Goal: Task Accomplishment & Management: Manage account settings

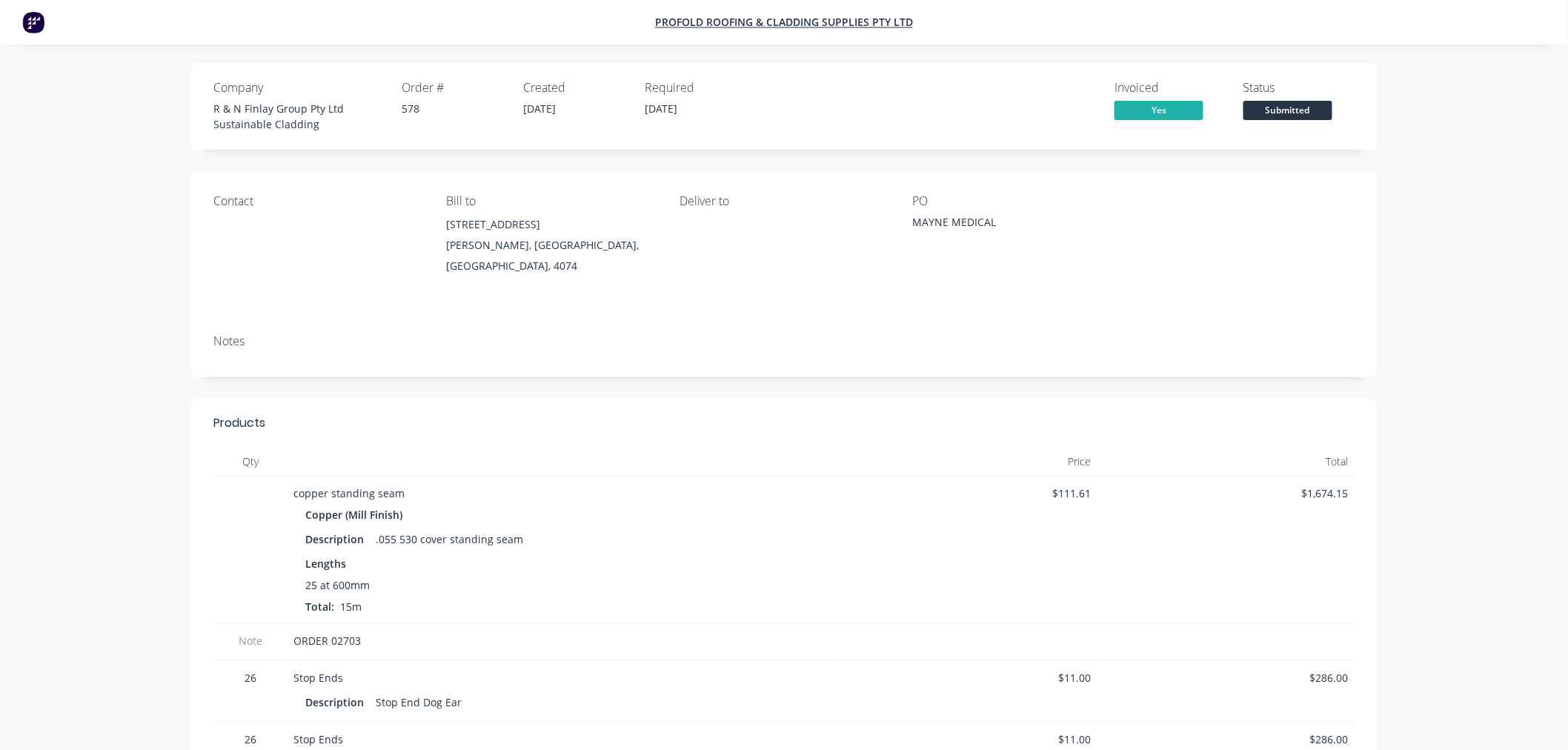
click at [44, 28] on nav "PROFOLD ROOFING & CLADDING SUPPLIES PTY LTD" at bounding box center [784, 22] width 1568 height 44
click at [30, 25] on img at bounding box center [33, 21] width 22 height 22
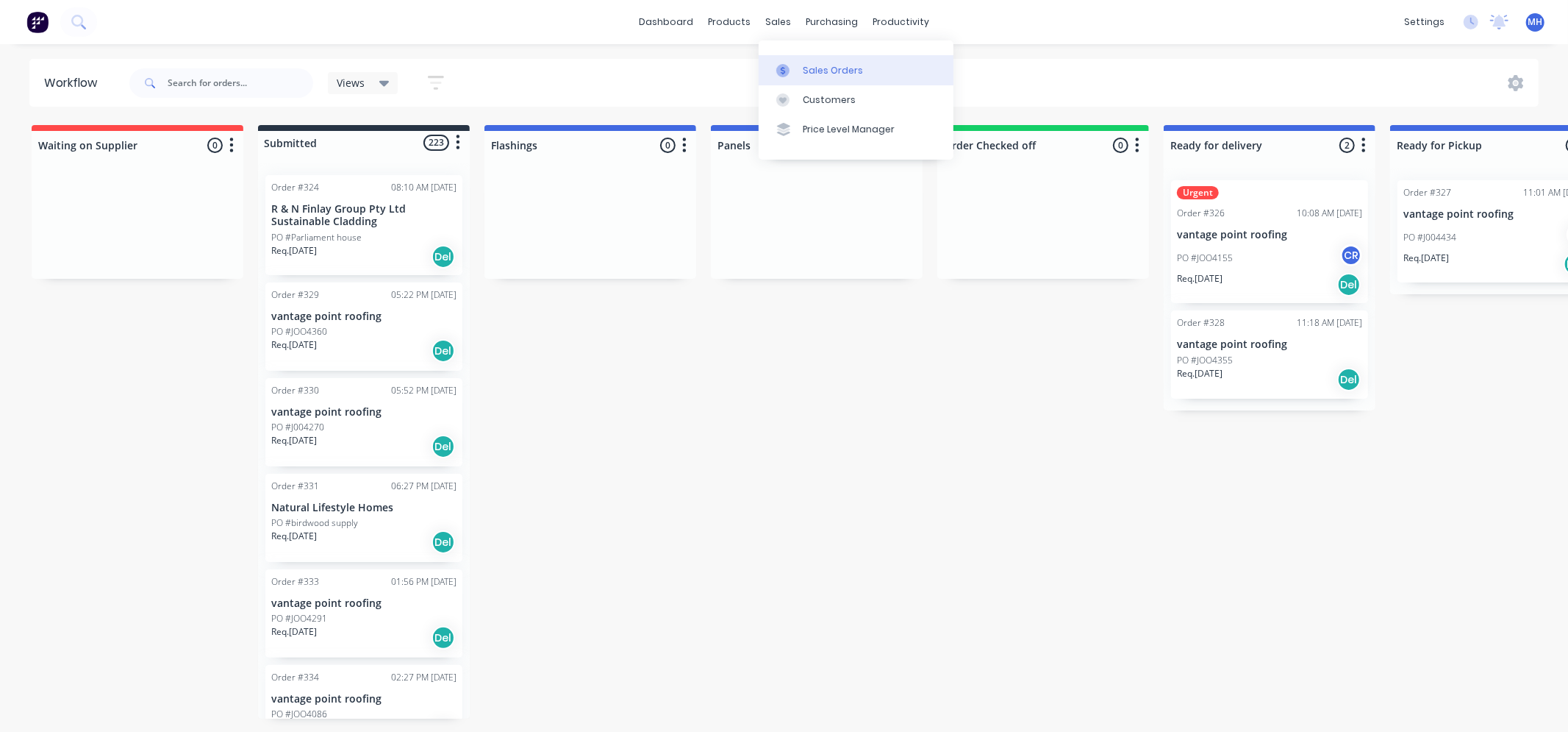
click at [807, 59] on link "Sales Orders" at bounding box center [856, 69] width 195 height 30
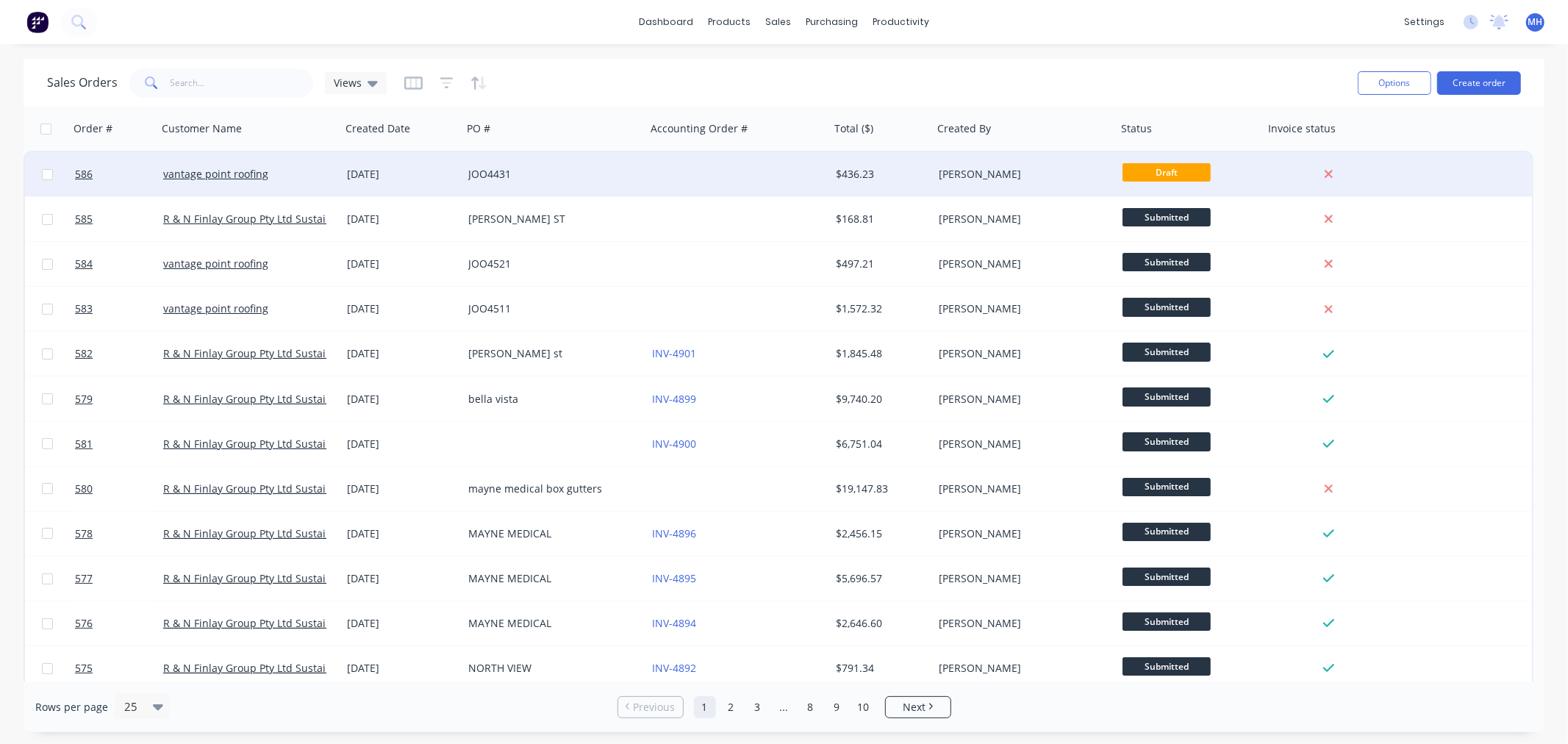
click at [706, 175] on div at bounding box center [738, 174] width 184 height 44
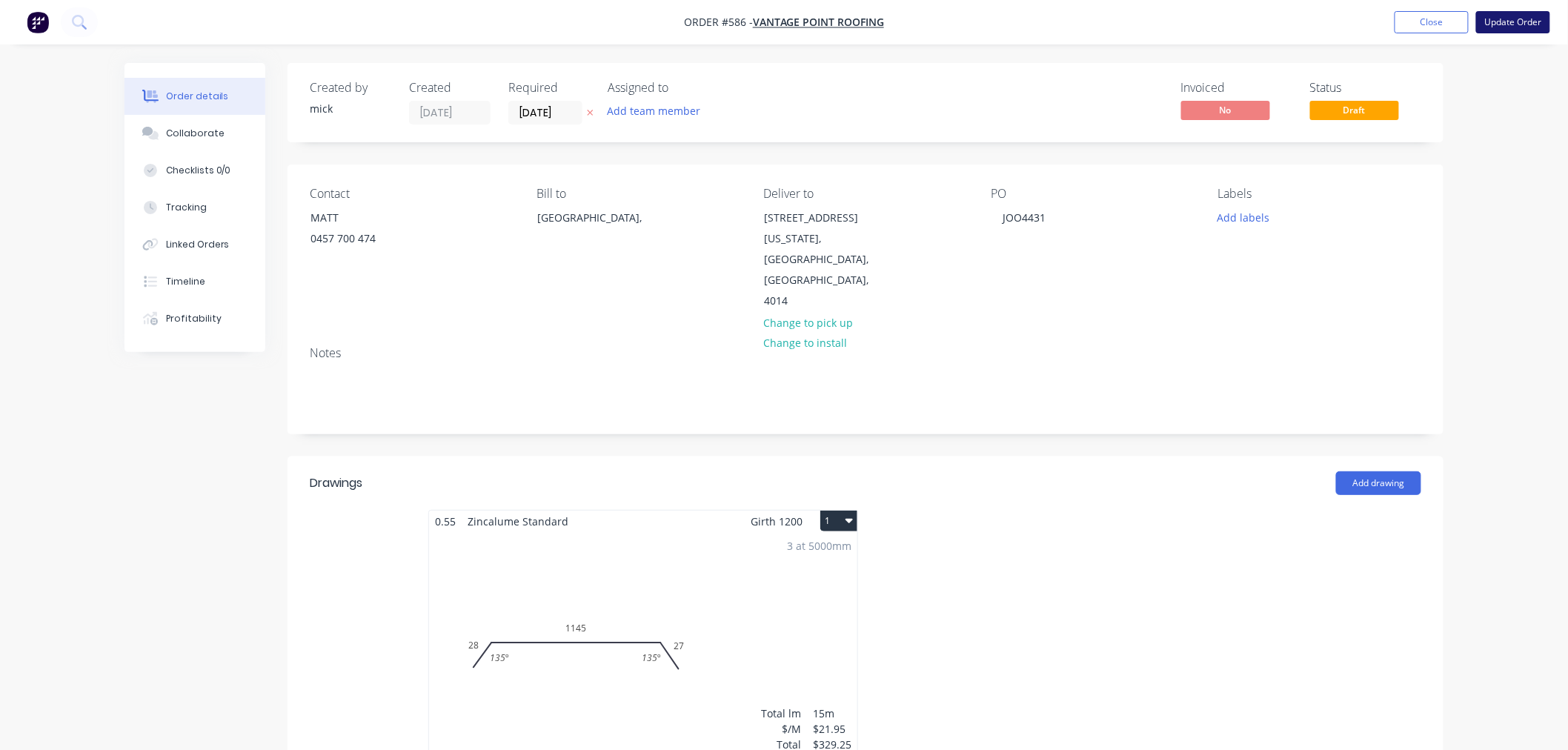
click at [1514, 23] on button "Update Order" at bounding box center [1513, 21] width 74 height 22
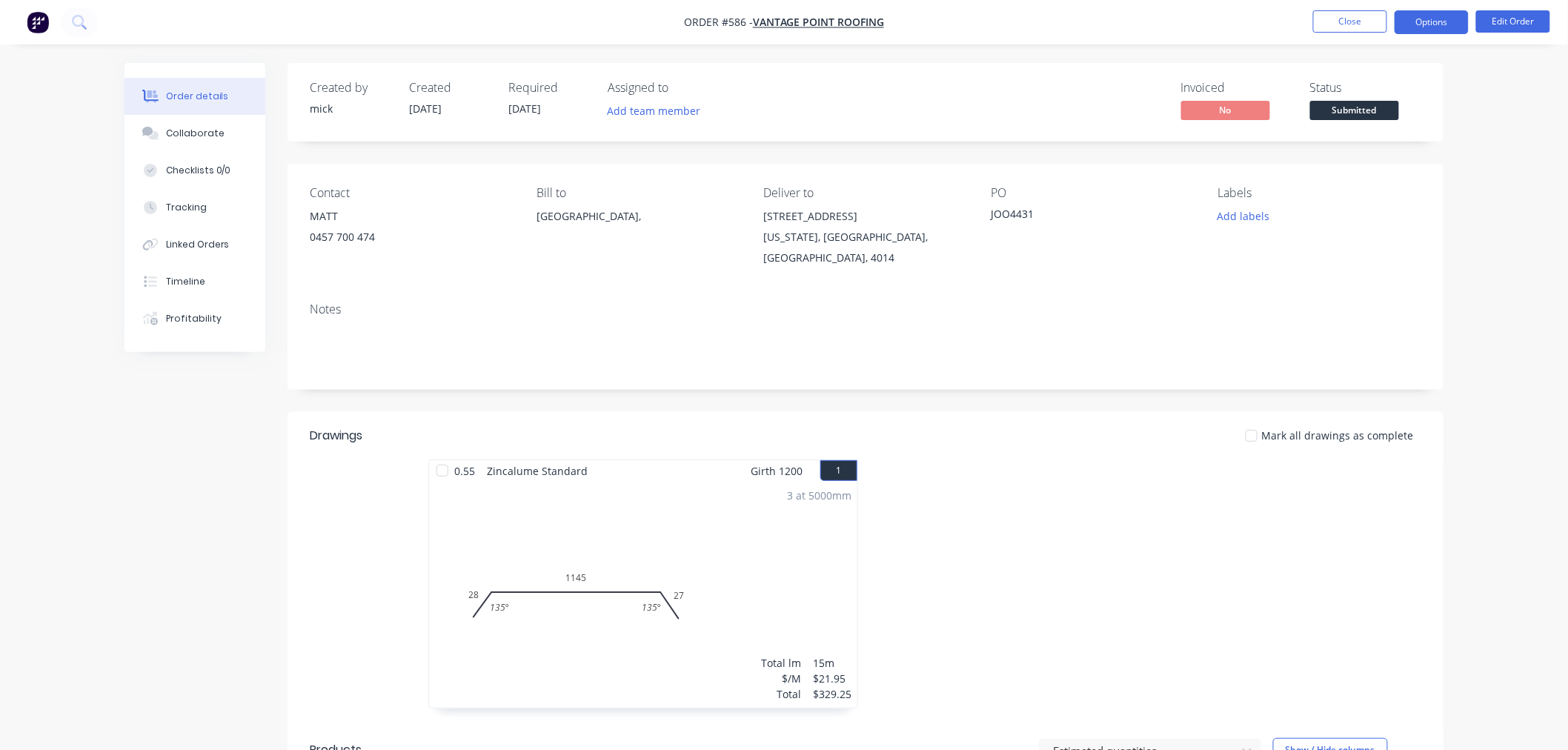
click at [1417, 19] on button "Options" at bounding box center [1432, 22] width 74 height 24
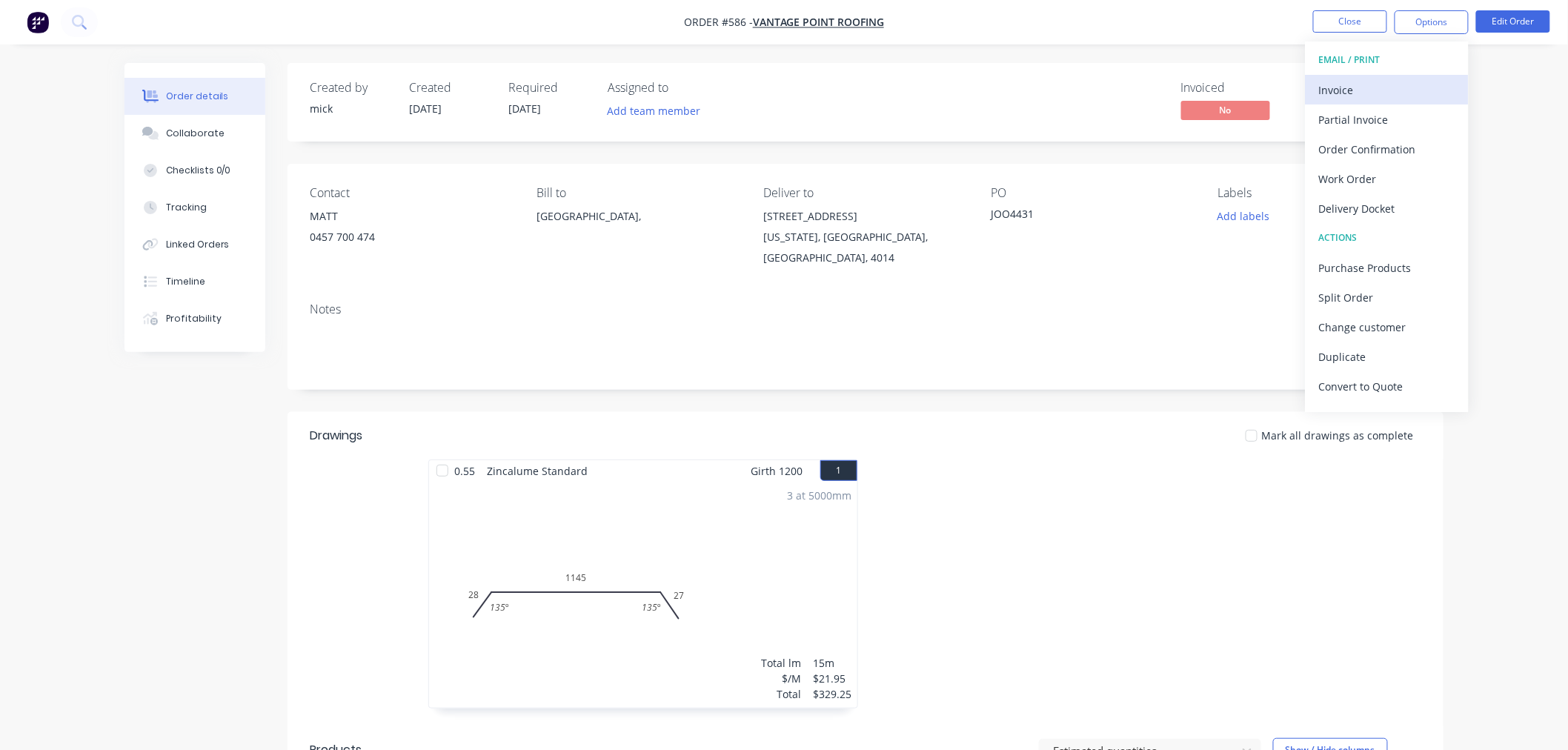
click at [1387, 82] on div "Invoice" at bounding box center [1387, 90] width 136 height 21
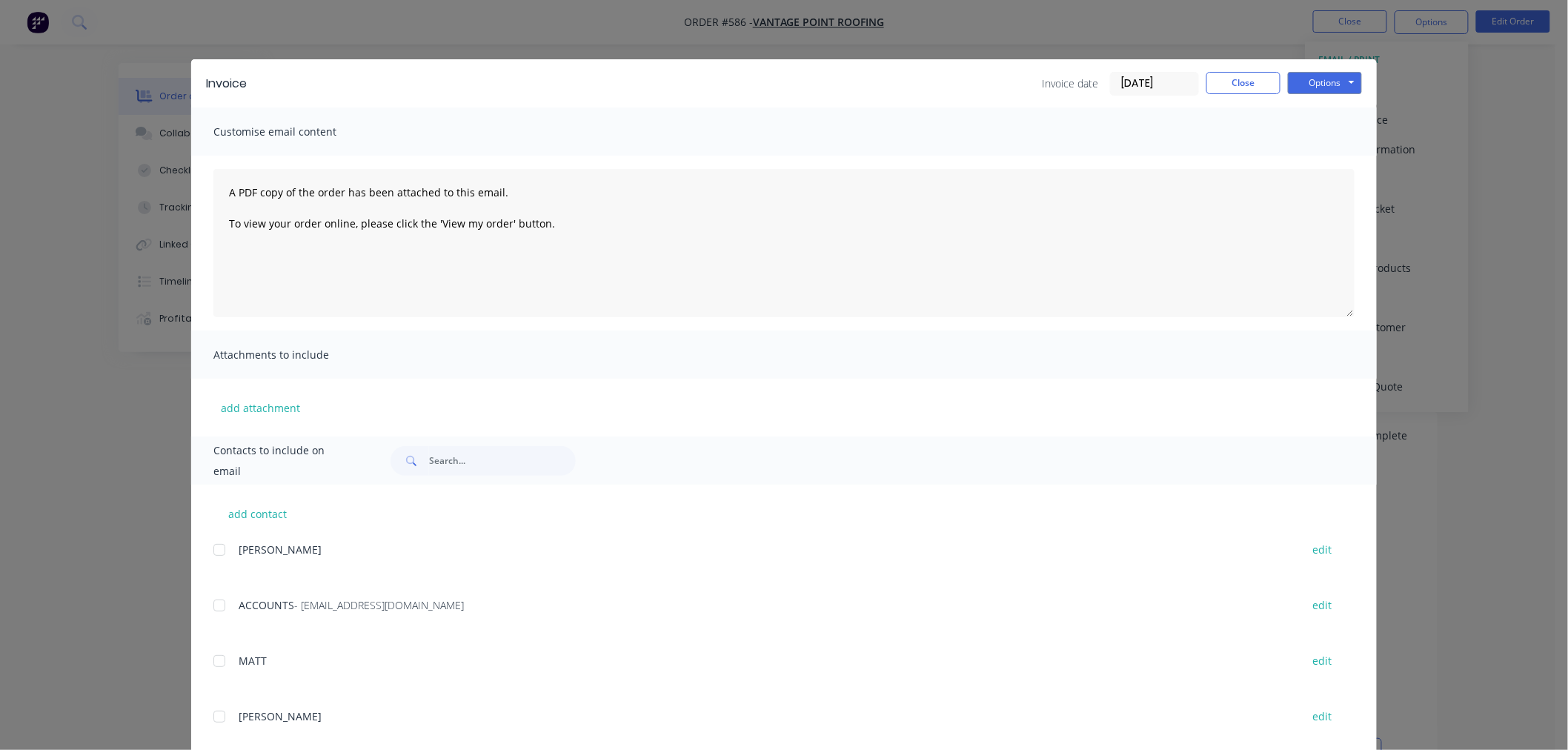
scroll to position [329, 0]
click at [218, 608] on div at bounding box center [219, 613] width 30 height 30
click at [1327, 75] on button "Options" at bounding box center [1325, 83] width 74 height 22
click at [1320, 157] on button "Email" at bounding box center [1336, 158] width 95 height 25
click at [1234, 90] on button "Close" at bounding box center [1243, 83] width 74 height 22
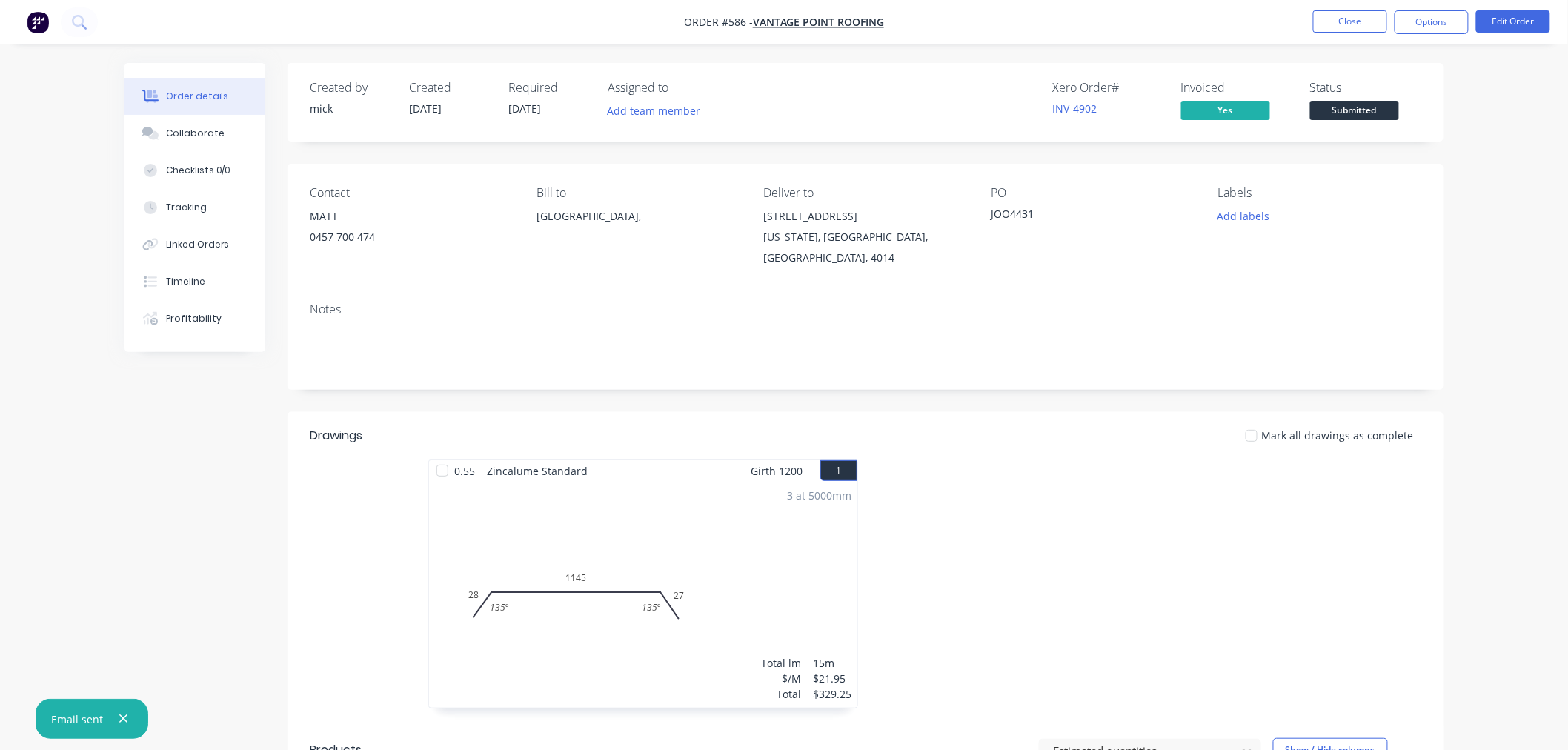
click at [33, 31] on img "button" at bounding box center [38, 21] width 22 height 22
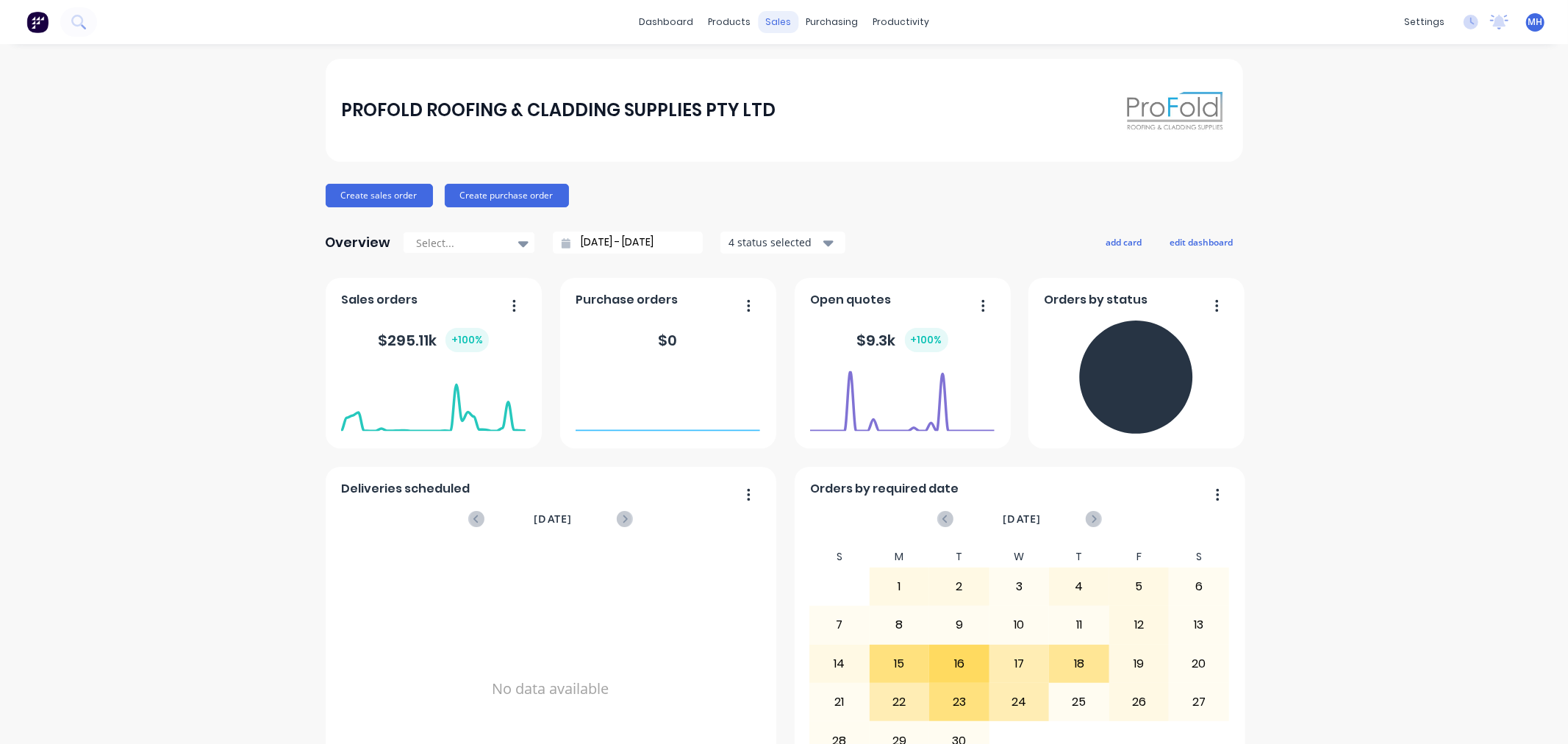
click at [772, 17] on div "sales" at bounding box center [778, 21] width 40 height 22
click at [797, 62] on link "Sales Orders" at bounding box center [851, 69] width 195 height 30
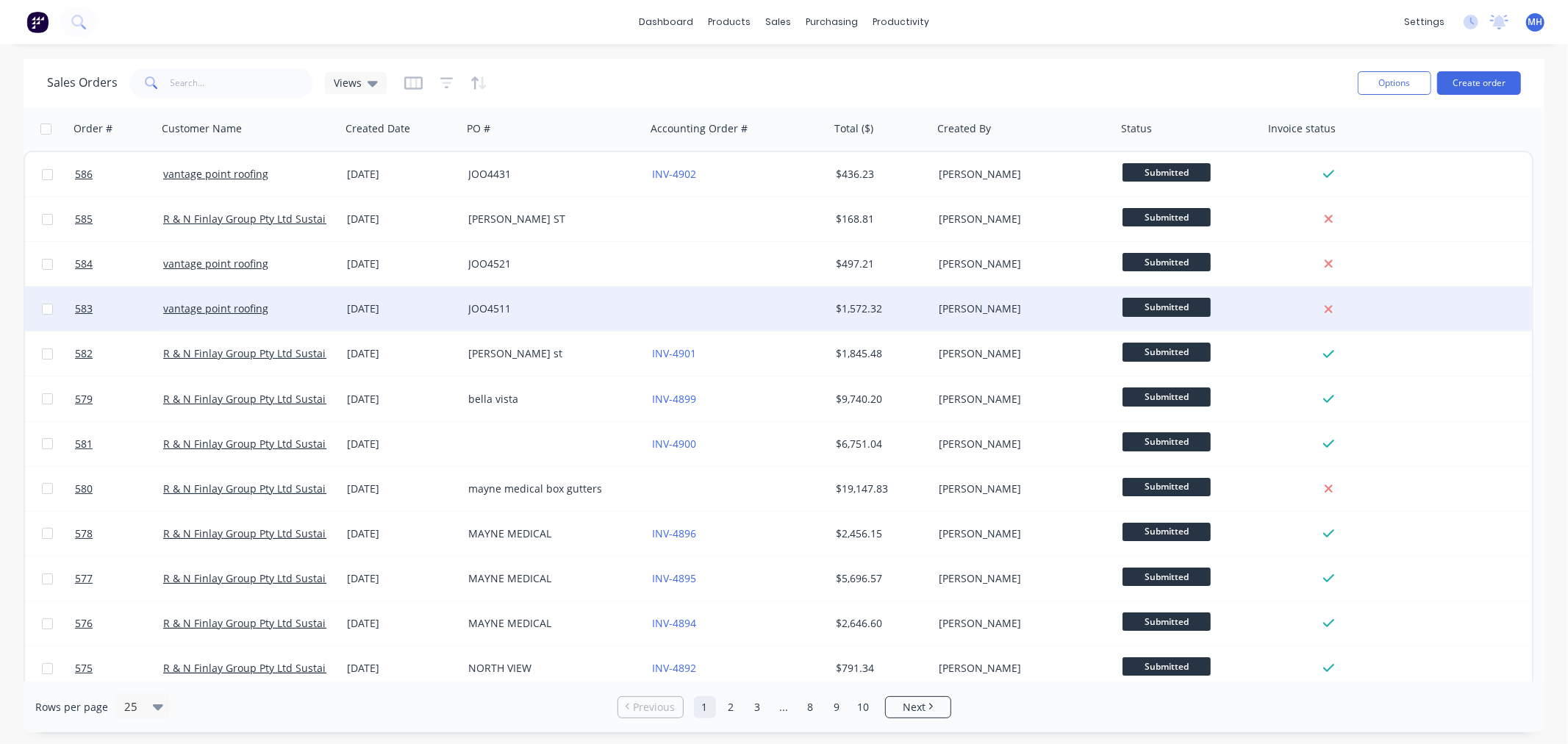
click at [317, 304] on div "vantage point roofing" at bounding box center [245, 308] width 164 height 14
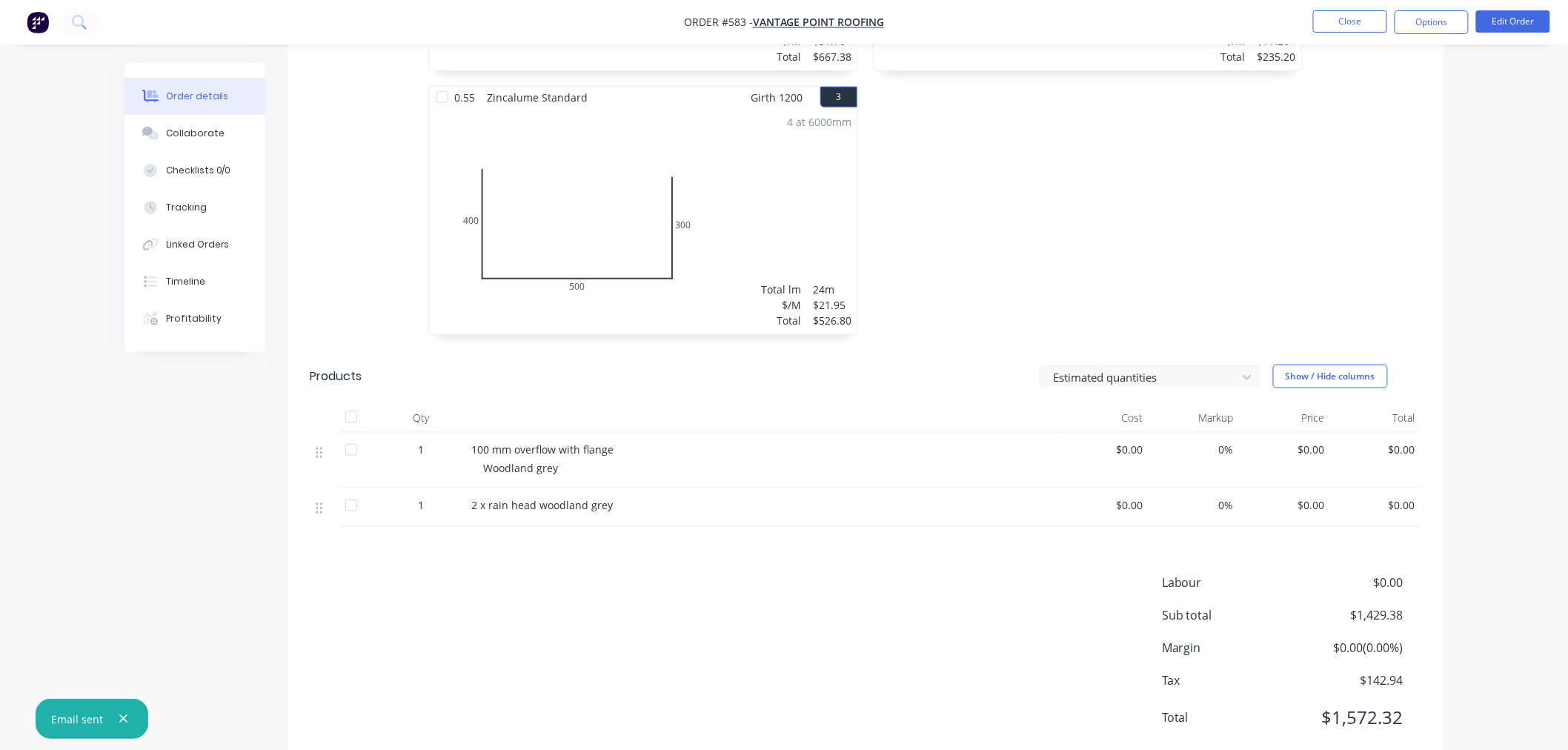
scroll to position [247, 0]
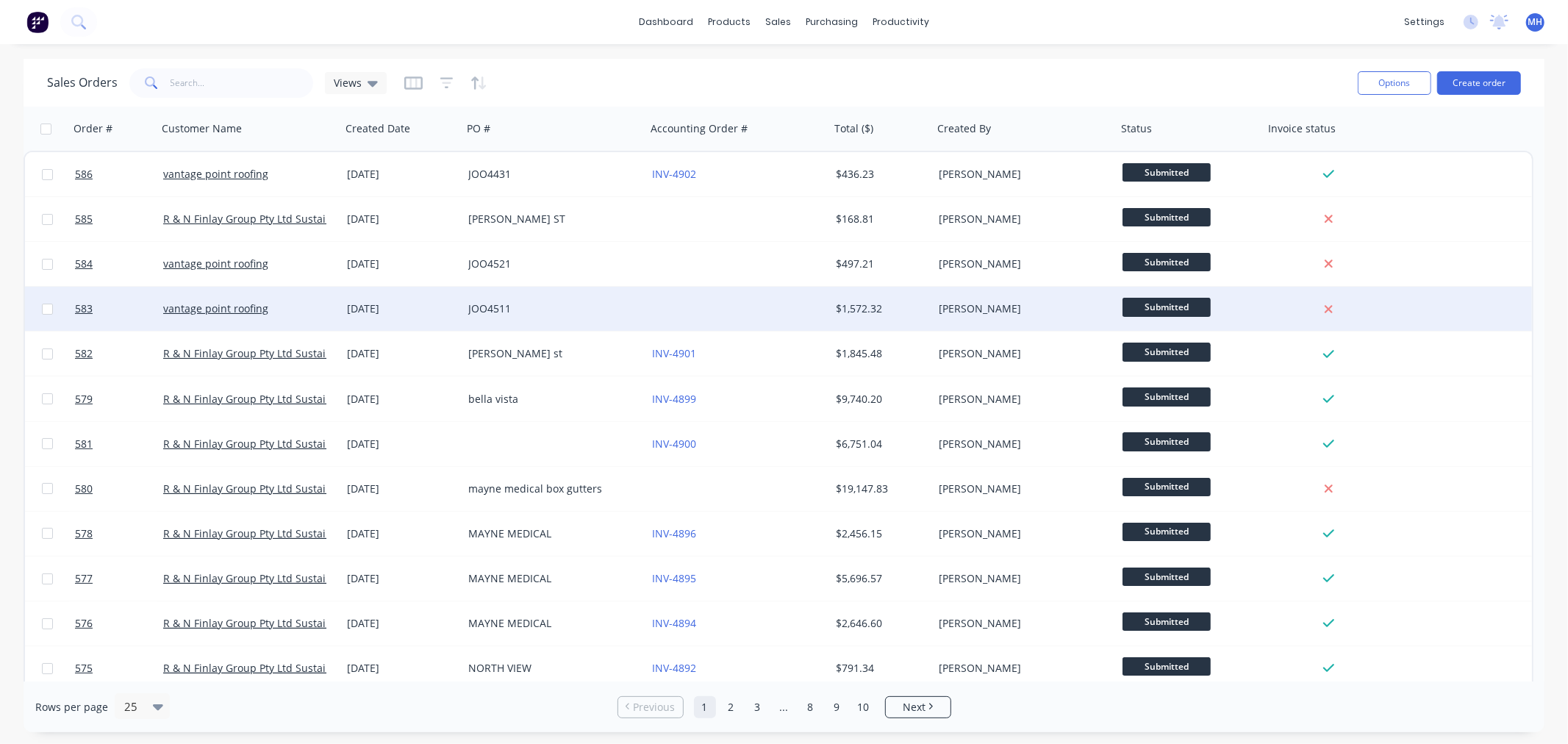
click at [579, 300] on div "JOO4511" at bounding box center [555, 309] width 184 height 44
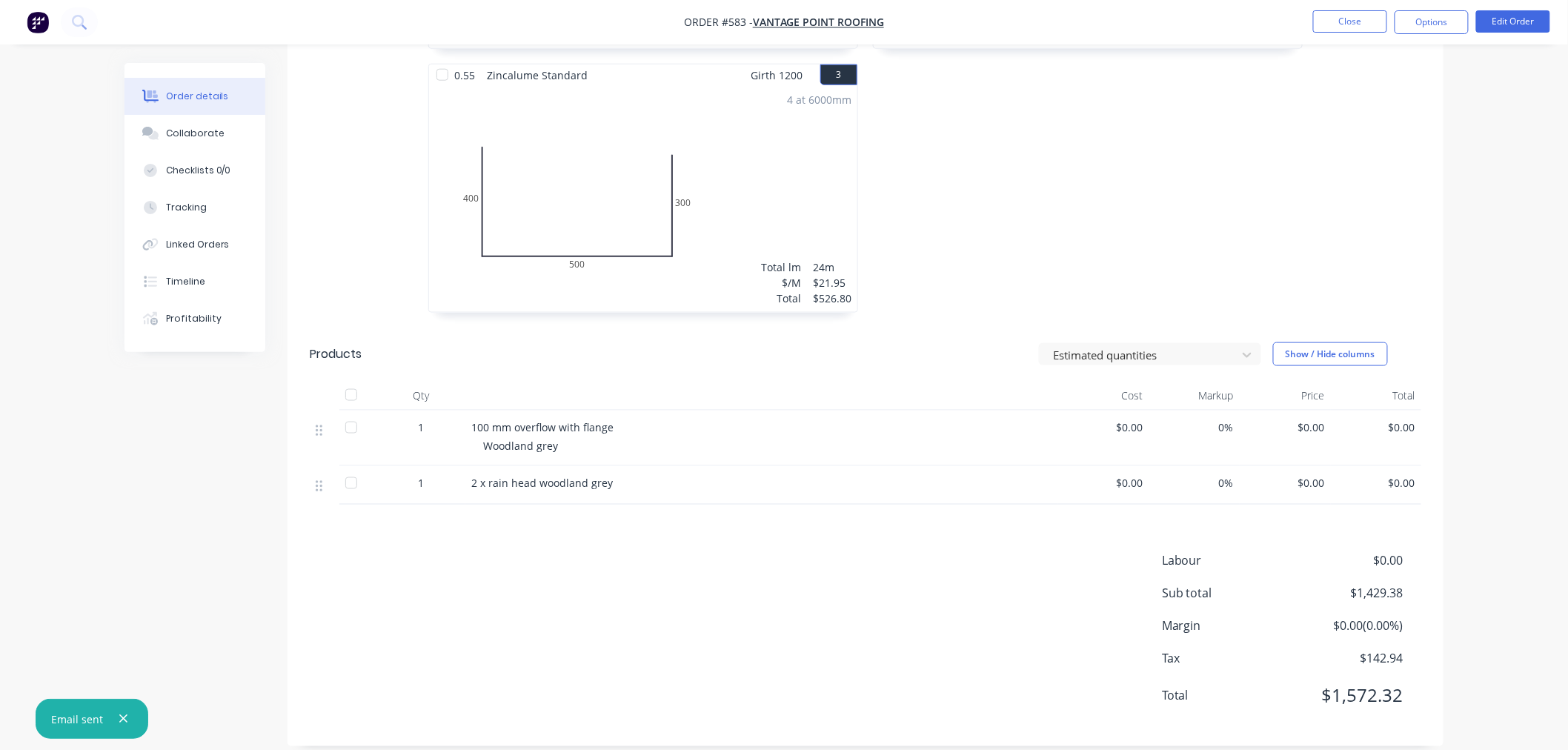
scroll to position [269, 0]
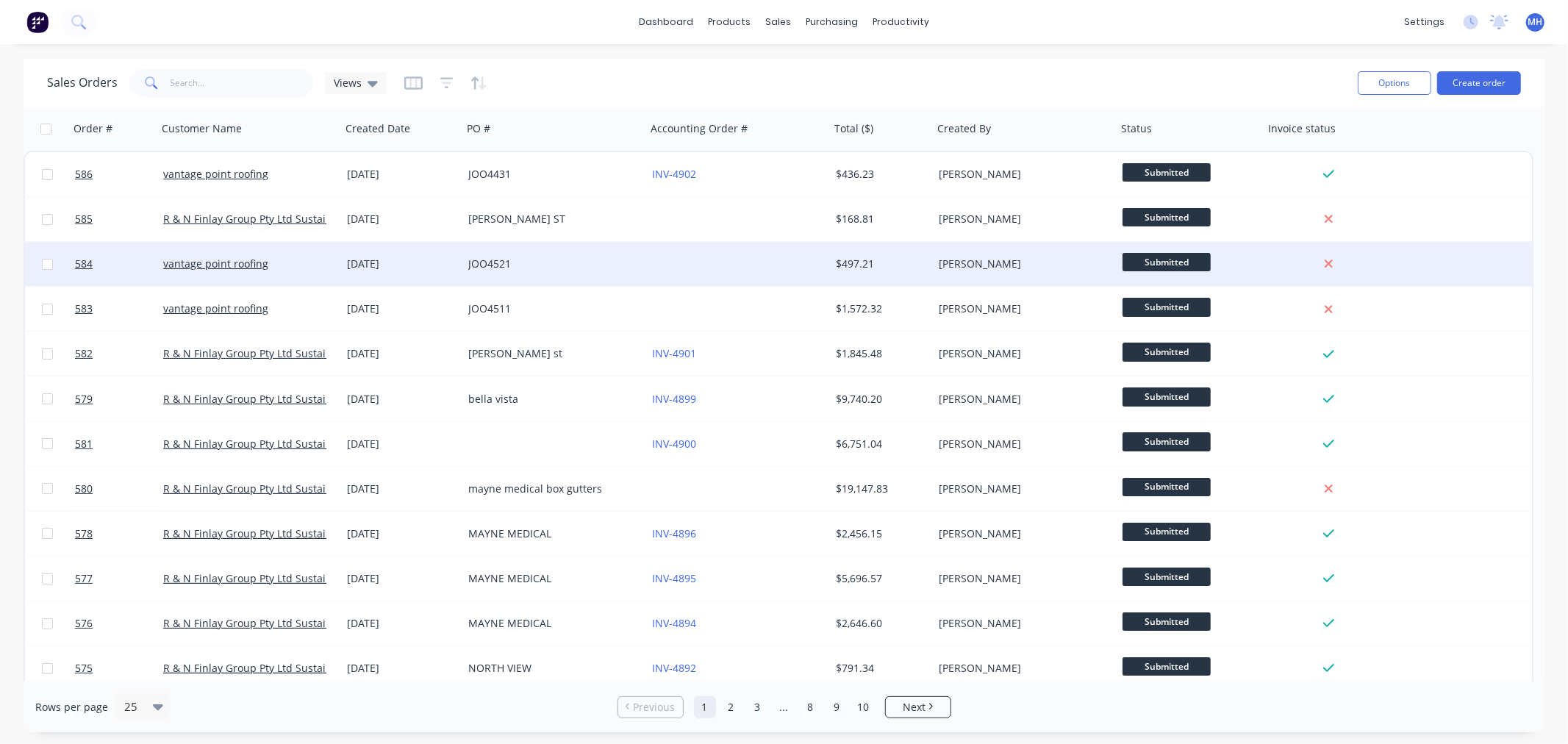
click at [650, 265] on div at bounding box center [738, 264] width 184 height 44
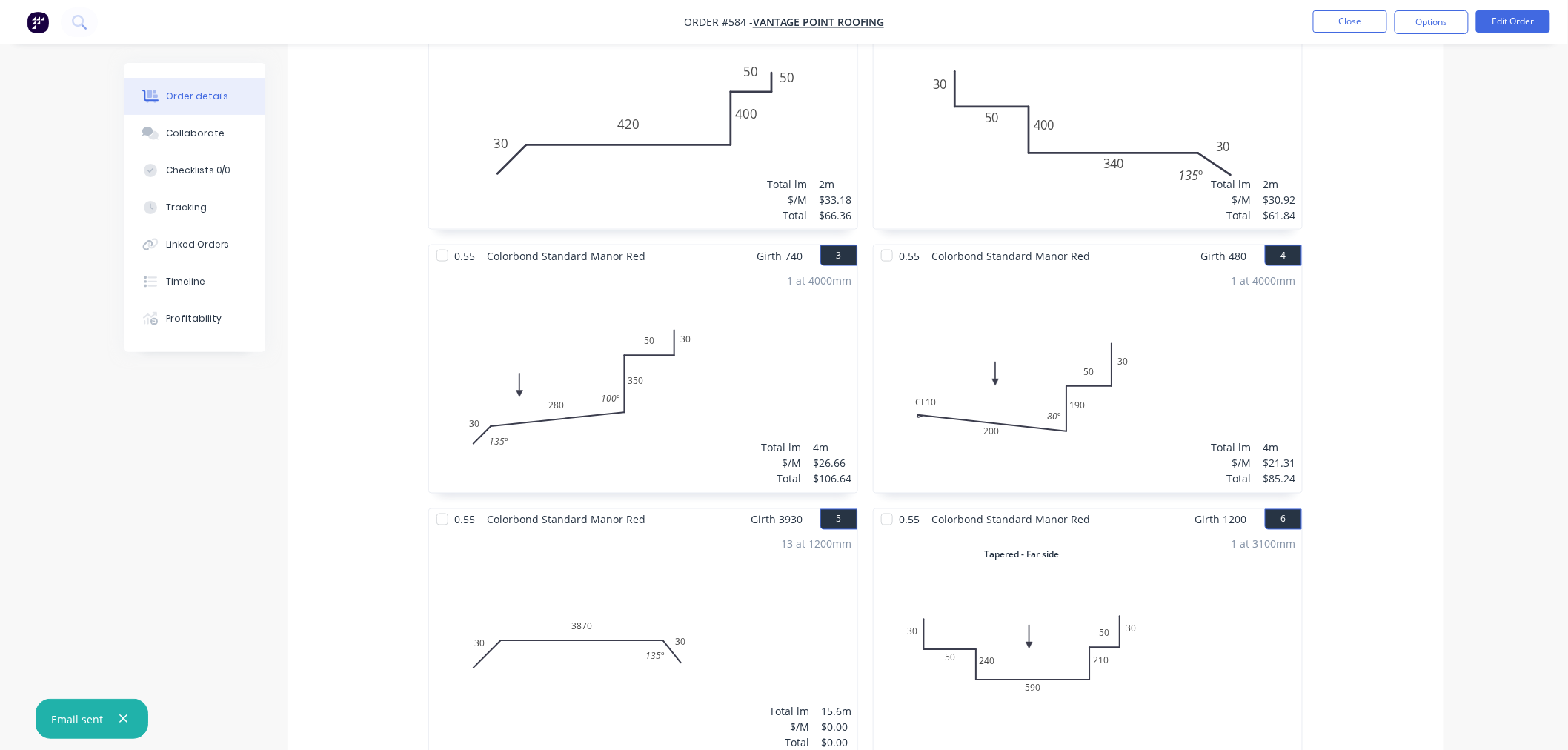
scroll to position [1153, 0]
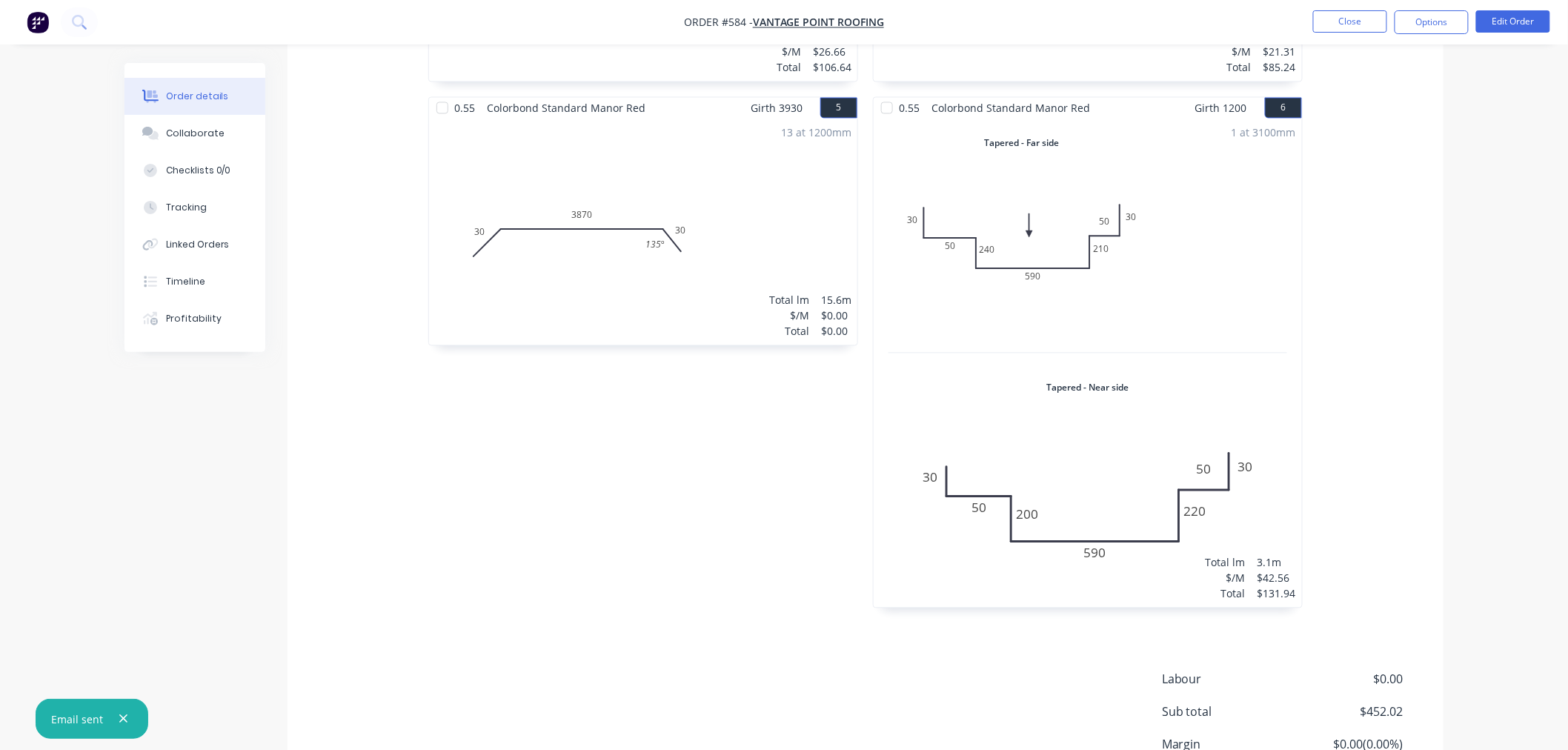
click at [608, 195] on div "13 at 1200mm Total lm $/M Total 15.6m $0.00 $0.00" at bounding box center [643, 232] width 429 height 226
click at [1513, 20] on button "Edit Order" at bounding box center [1513, 21] width 74 height 22
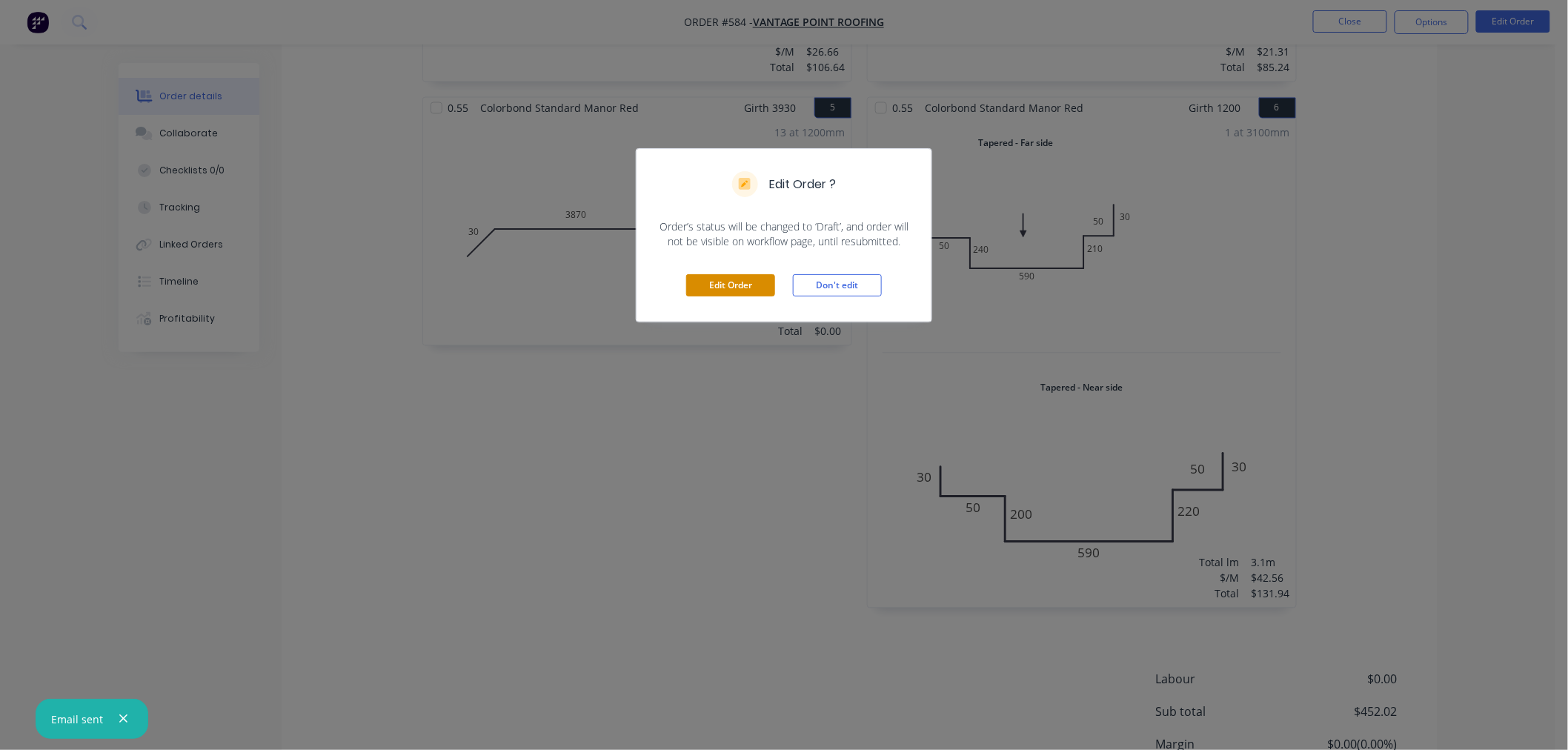
click at [767, 286] on button "Edit Order" at bounding box center [731, 285] width 89 height 22
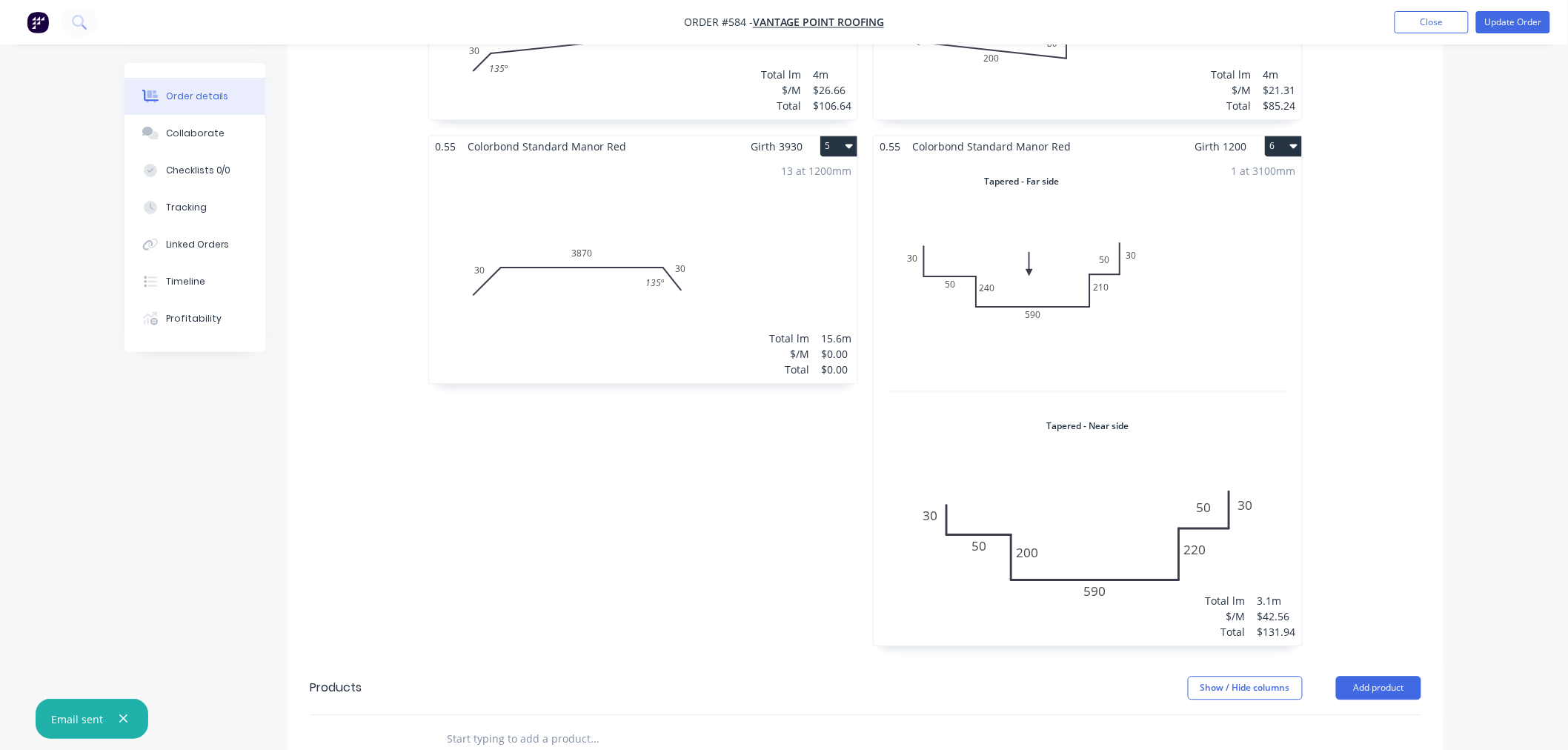
scroll to position [1187, 0]
click at [672, 241] on div "13 at 1200mm Total lm $/M Total 15.6m $0.00 $0.00" at bounding box center [643, 268] width 429 height 226
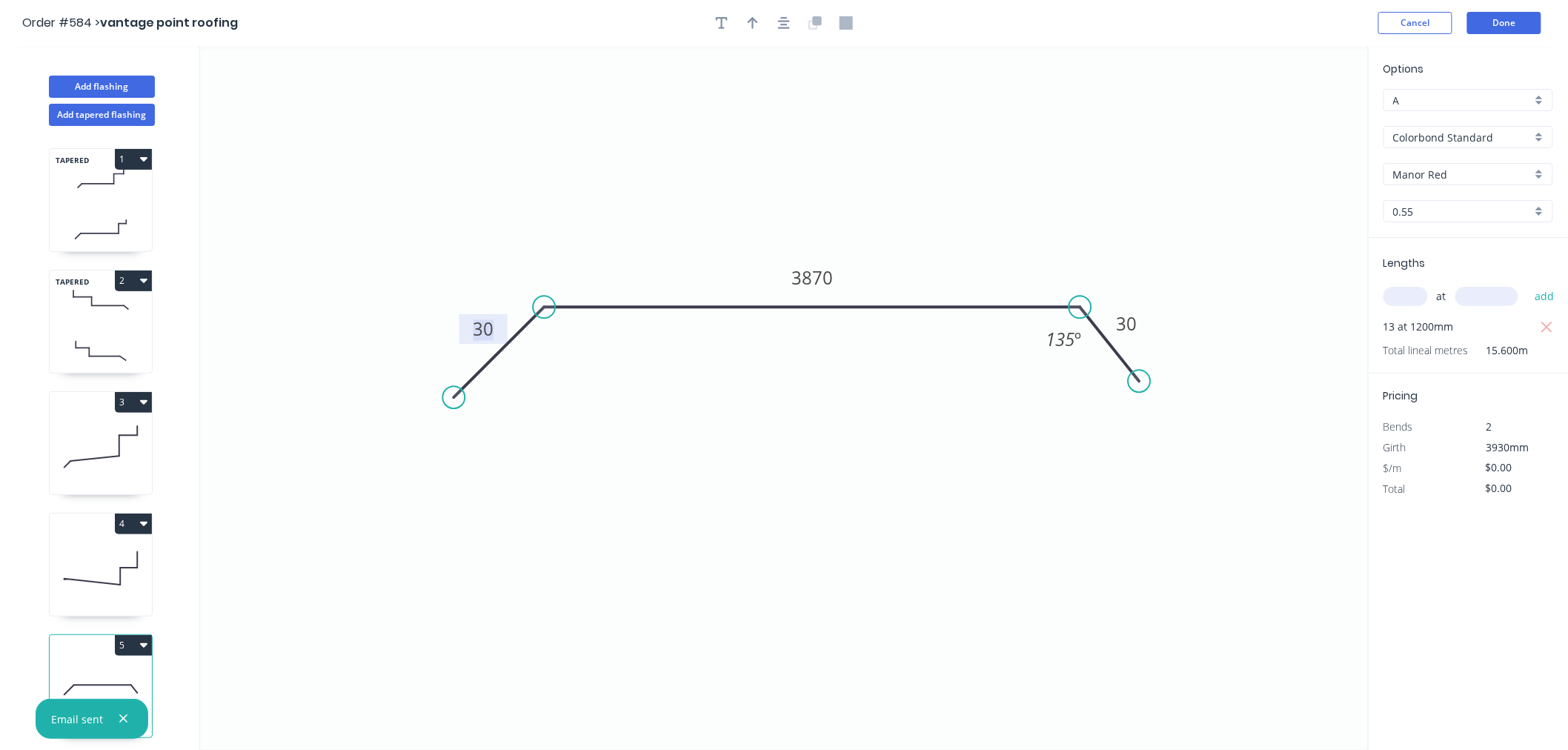
click at [497, 330] on rect at bounding box center [483, 330] width 30 height 21
type input "$10.24"
click at [935, 217] on icon "0 50 100 50 135 º" at bounding box center [784, 398] width 1169 height 704
click at [1414, 299] on input "text" at bounding box center [1405, 296] width 44 height 19
click at [1549, 319] on icon "button" at bounding box center [1547, 327] width 13 height 18
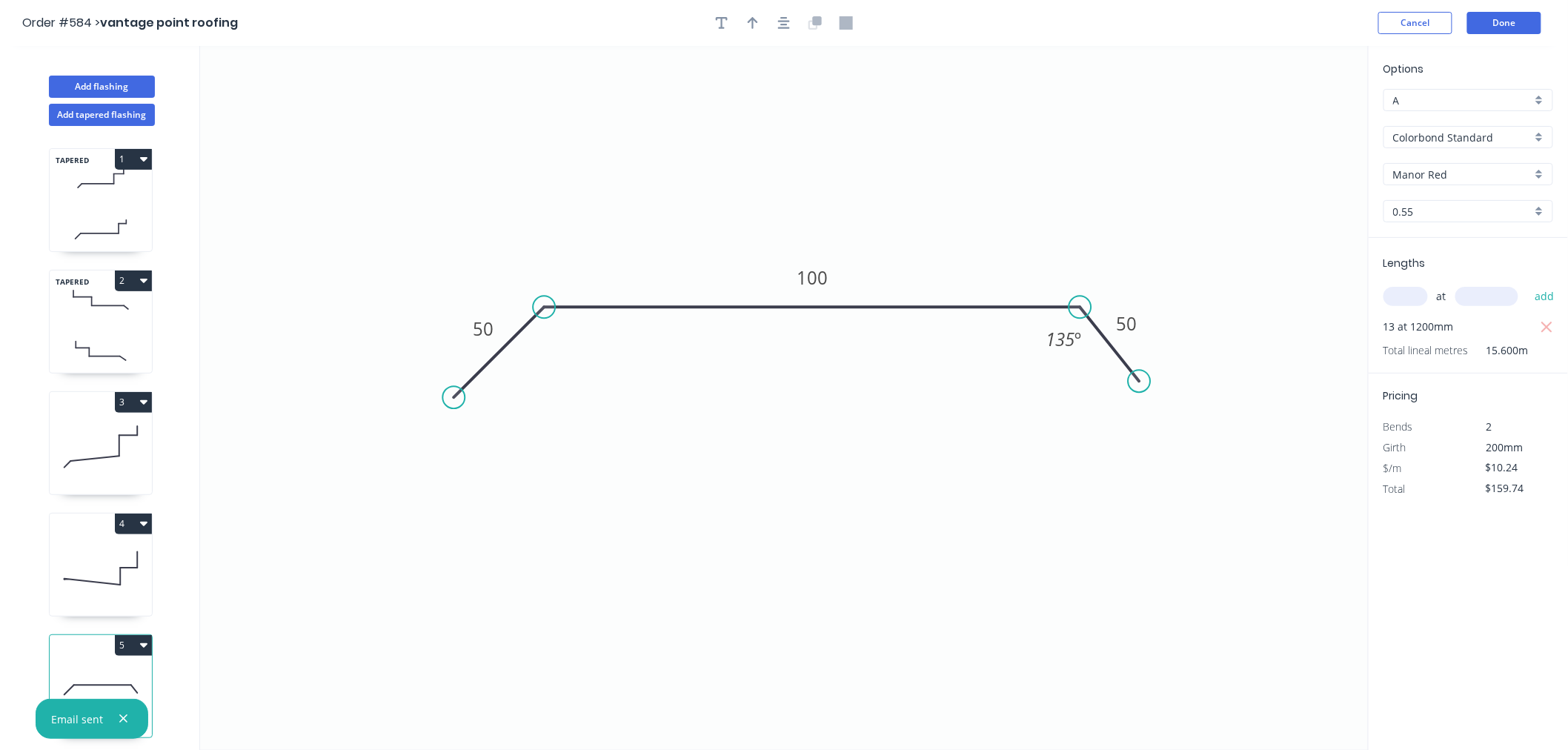
type input "$0.00"
click at [1413, 304] on input "text" at bounding box center [1405, 296] width 44 height 19
type input "13"
type input "3930"
click at [1527, 284] on button "add" at bounding box center [1544, 296] width 35 height 25
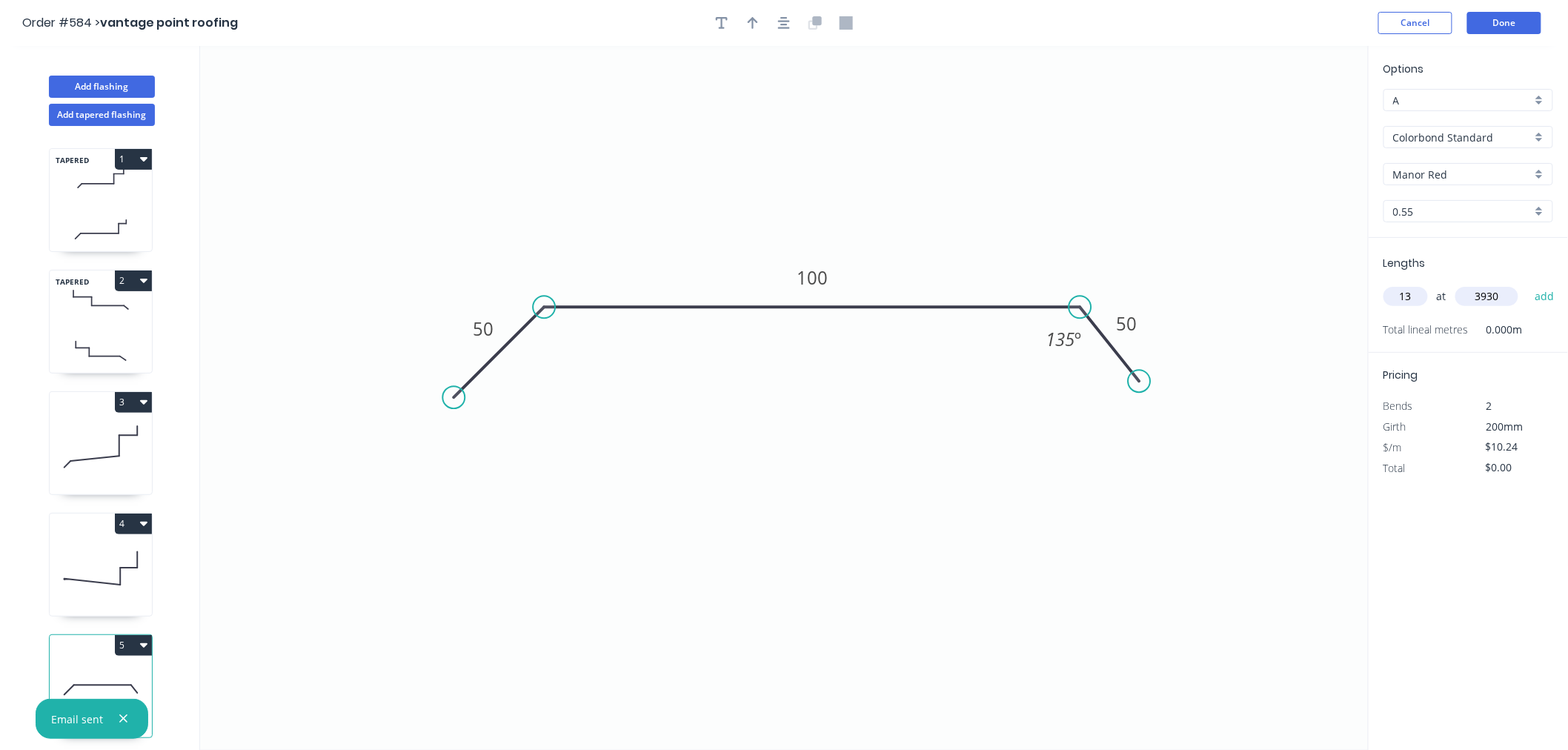
type input "$523.16"
click at [1535, 12] on button "Done" at bounding box center [1504, 22] width 74 height 22
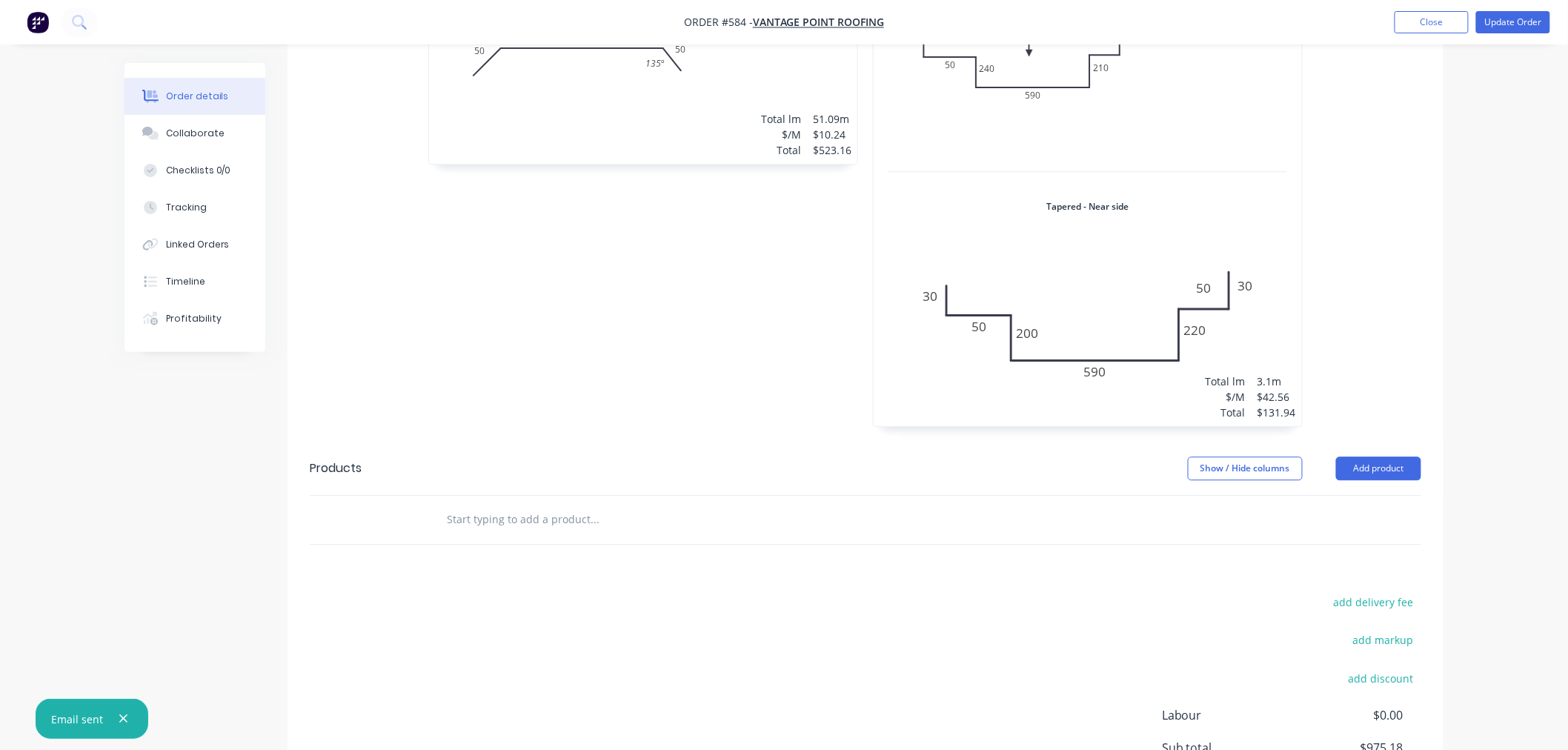
scroll to position [1516, 0]
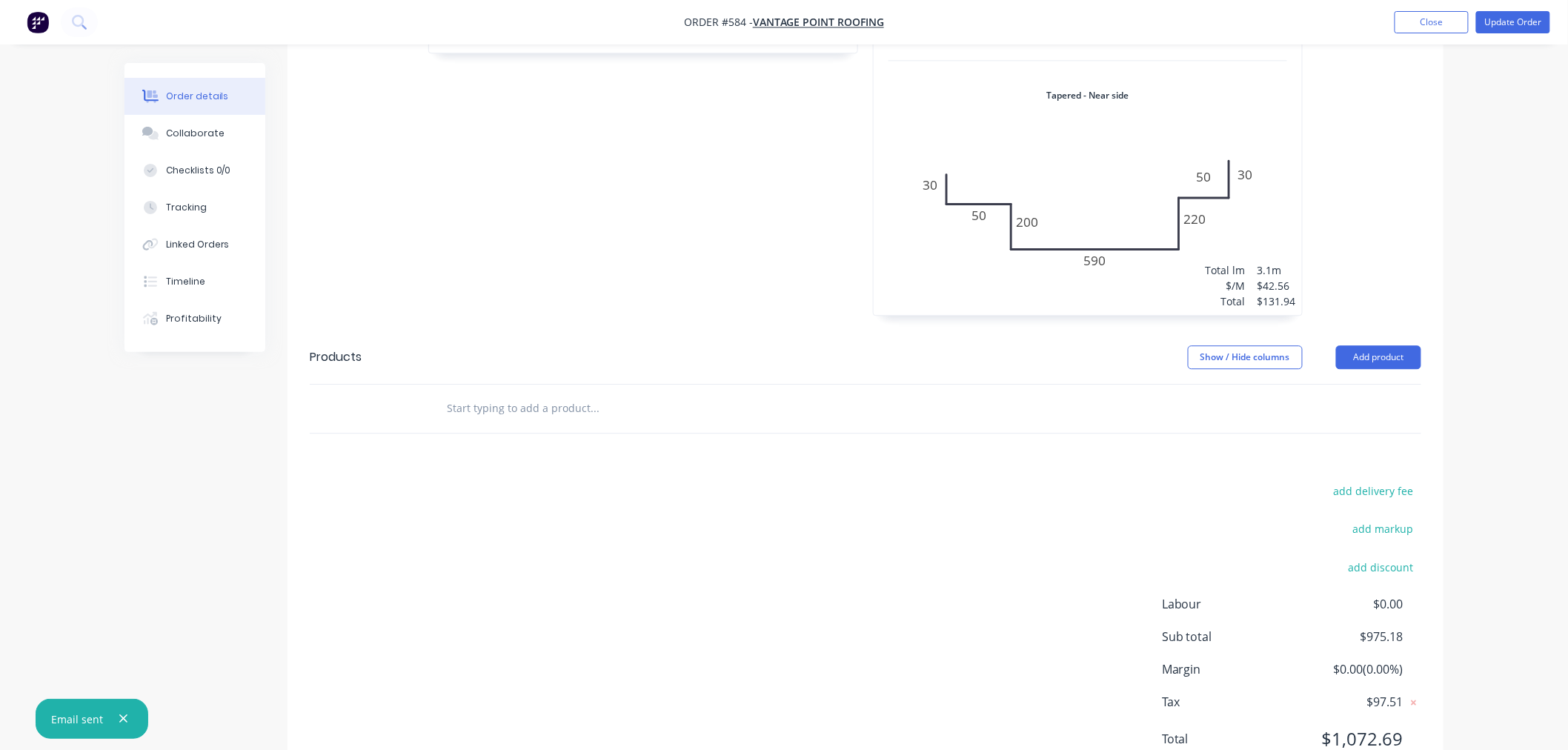
click at [485, 393] on input "text" at bounding box center [594, 408] width 297 height 30
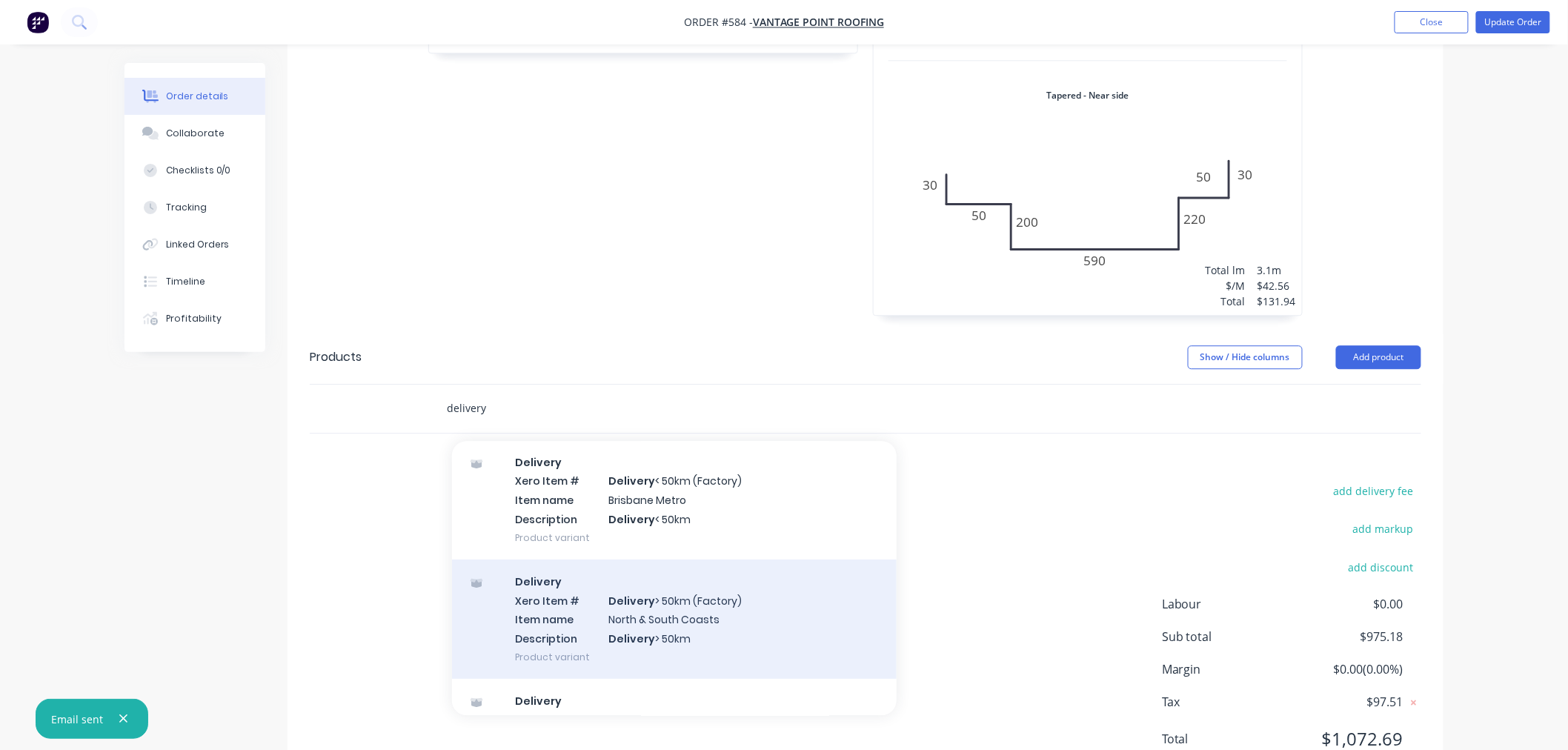
scroll to position [74, 0]
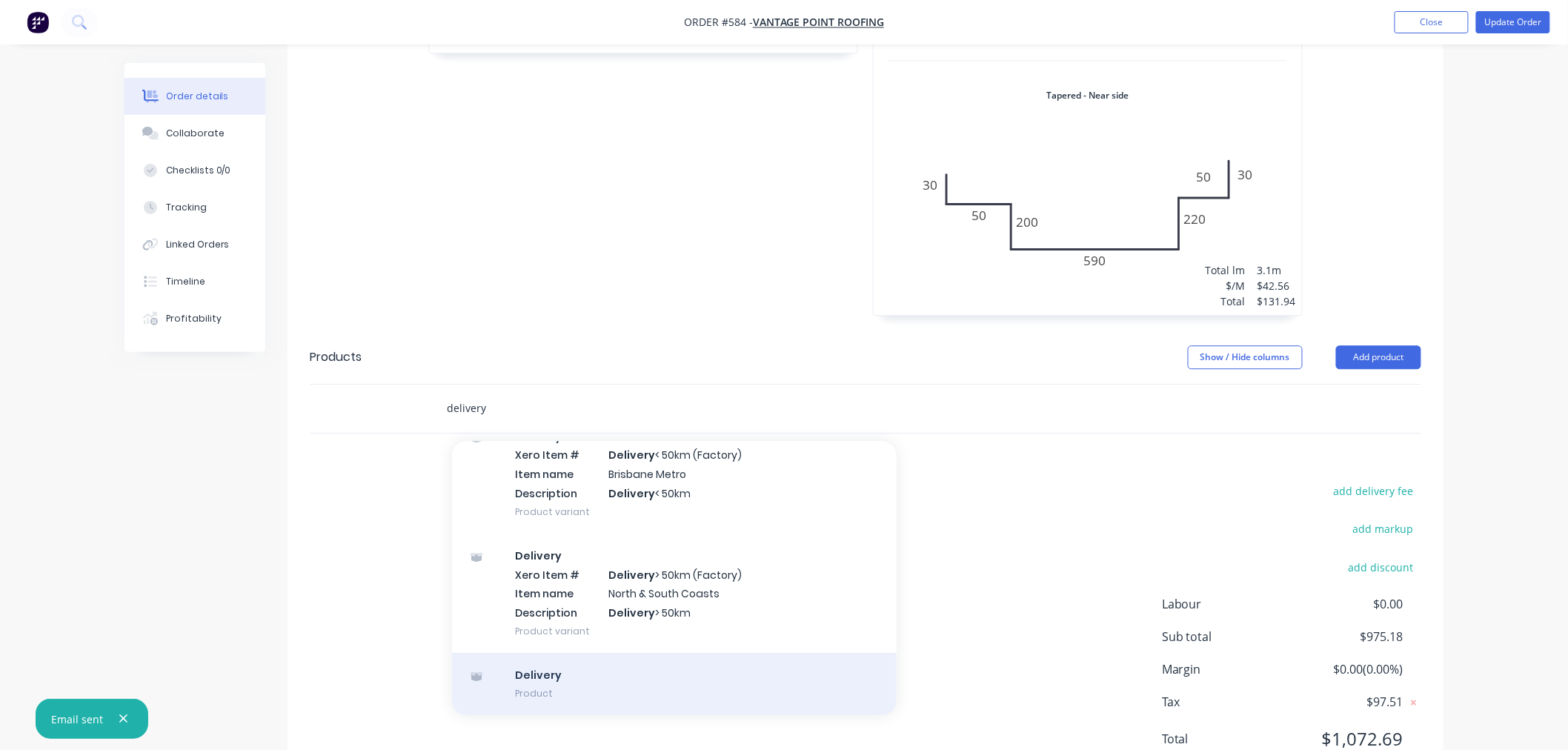
type input "delivery"
click at [597, 653] on div "Delivery Product" at bounding box center [675, 683] width 445 height 62
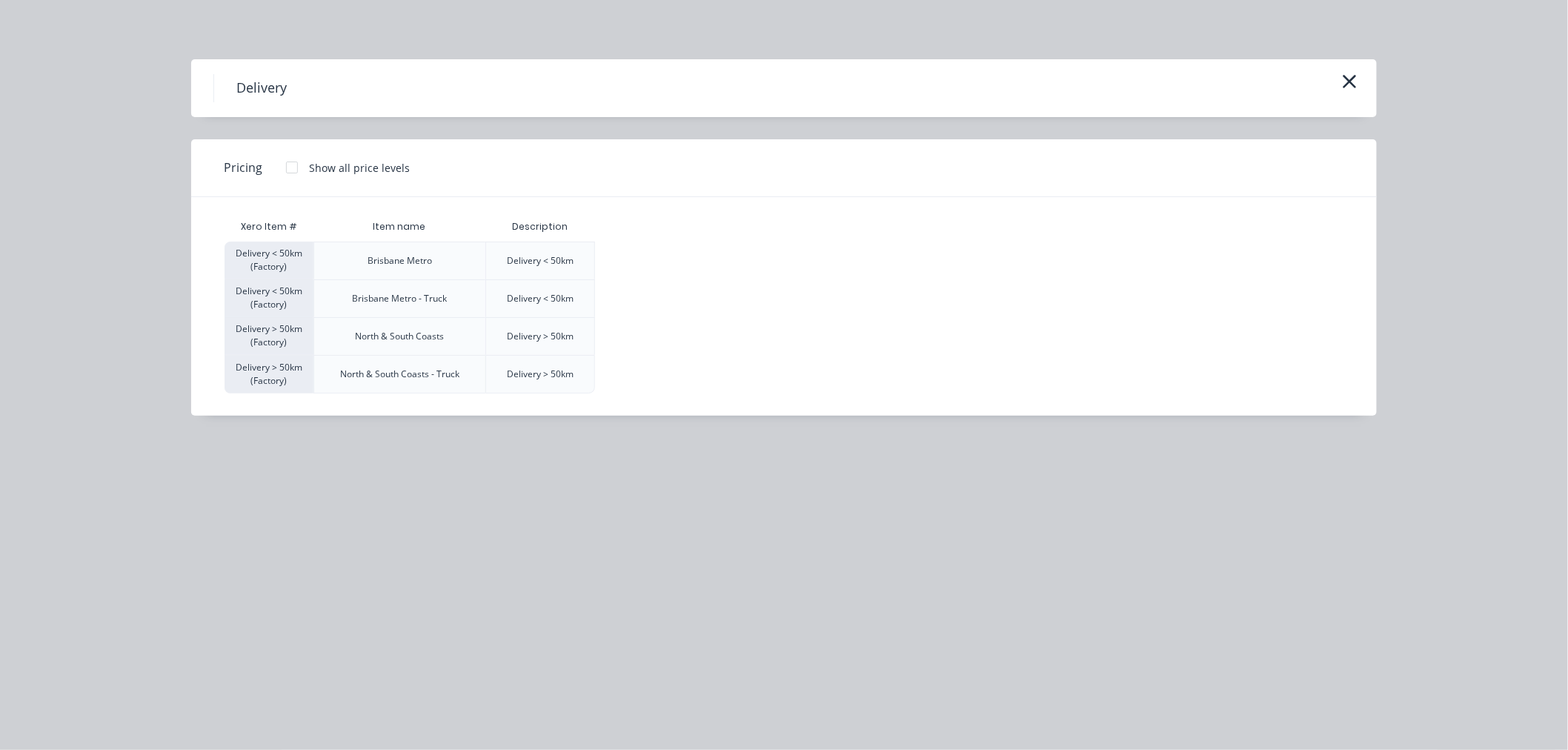
click at [285, 170] on div at bounding box center [291, 167] width 30 height 30
click at [628, 254] on div "$120.00" at bounding box center [633, 261] width 74 height 37
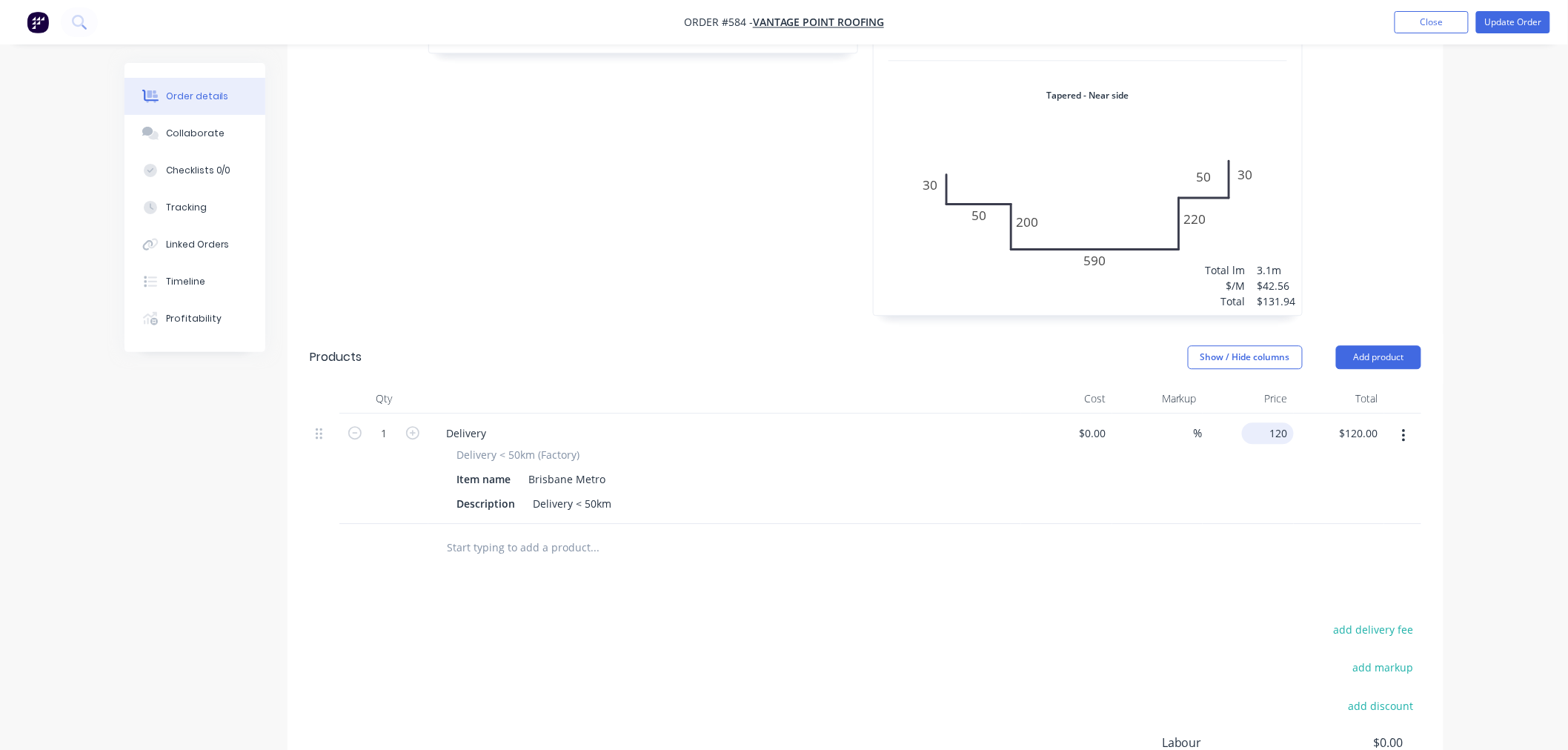
click at [1279, 423] on input "120" at bounding box center [1271, 433] width 46 height 21
type input "$85.00"
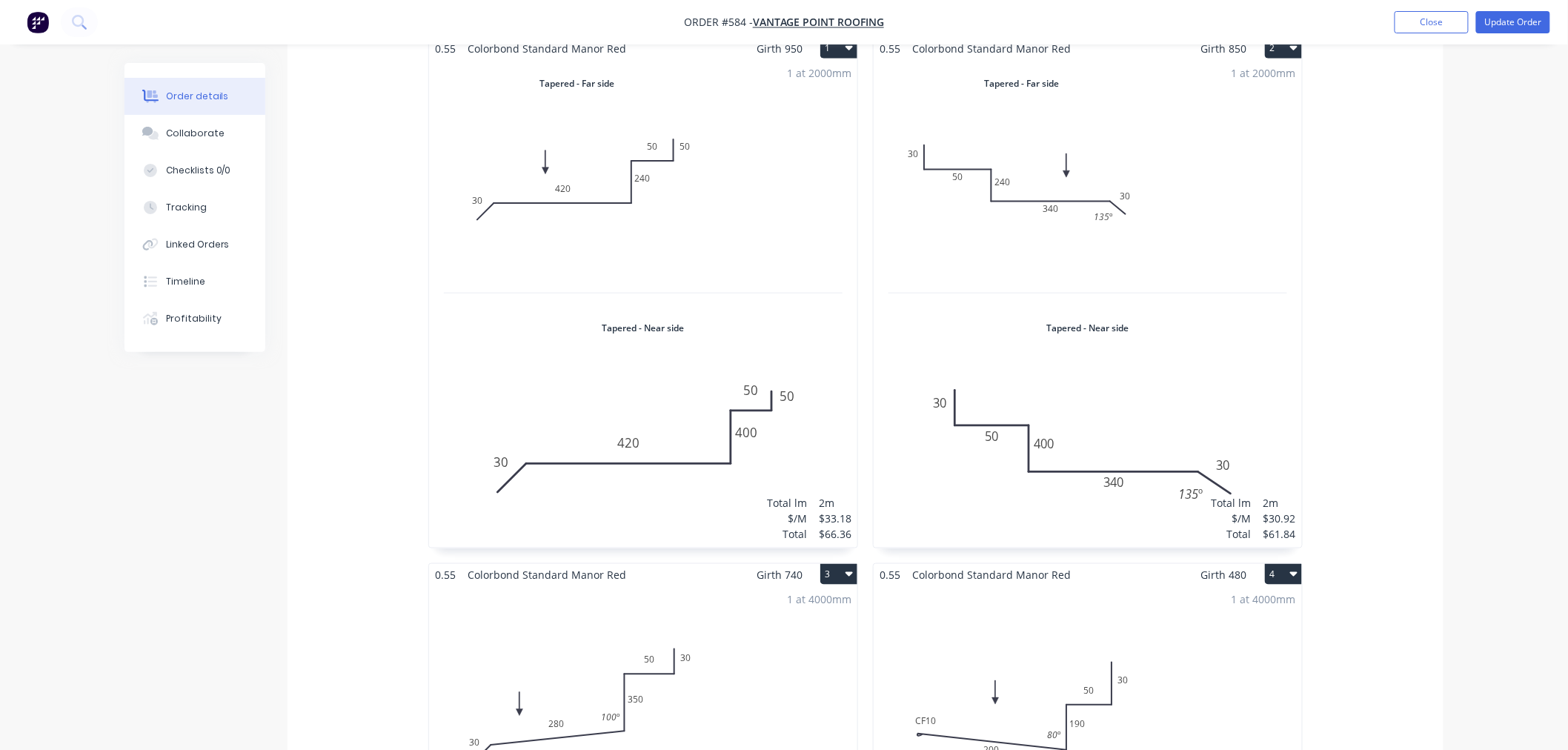
scroll to position [906, 0]
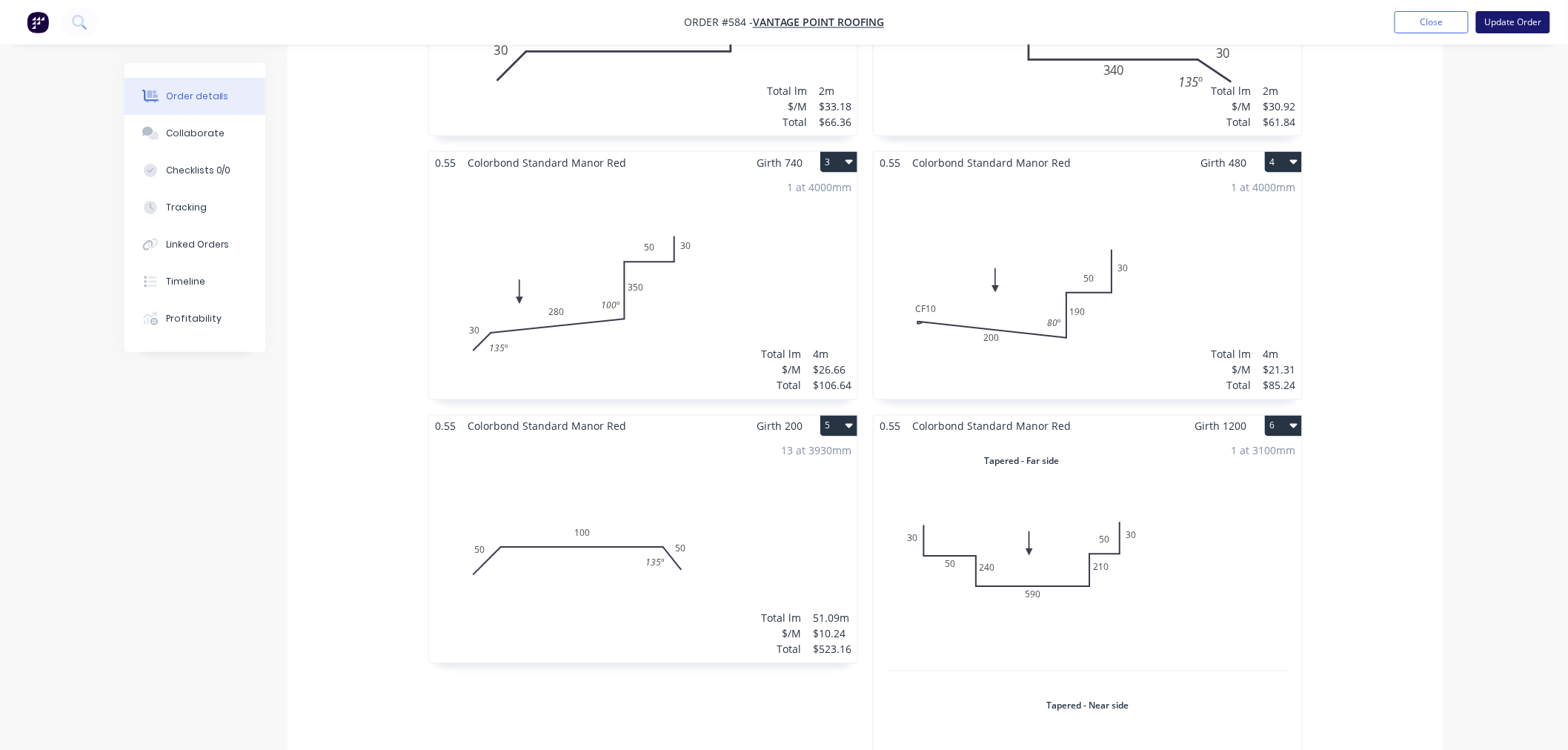
click at [1516, 21] on button "Update Order" at bounding box center [1513, 21] width 74 height 22
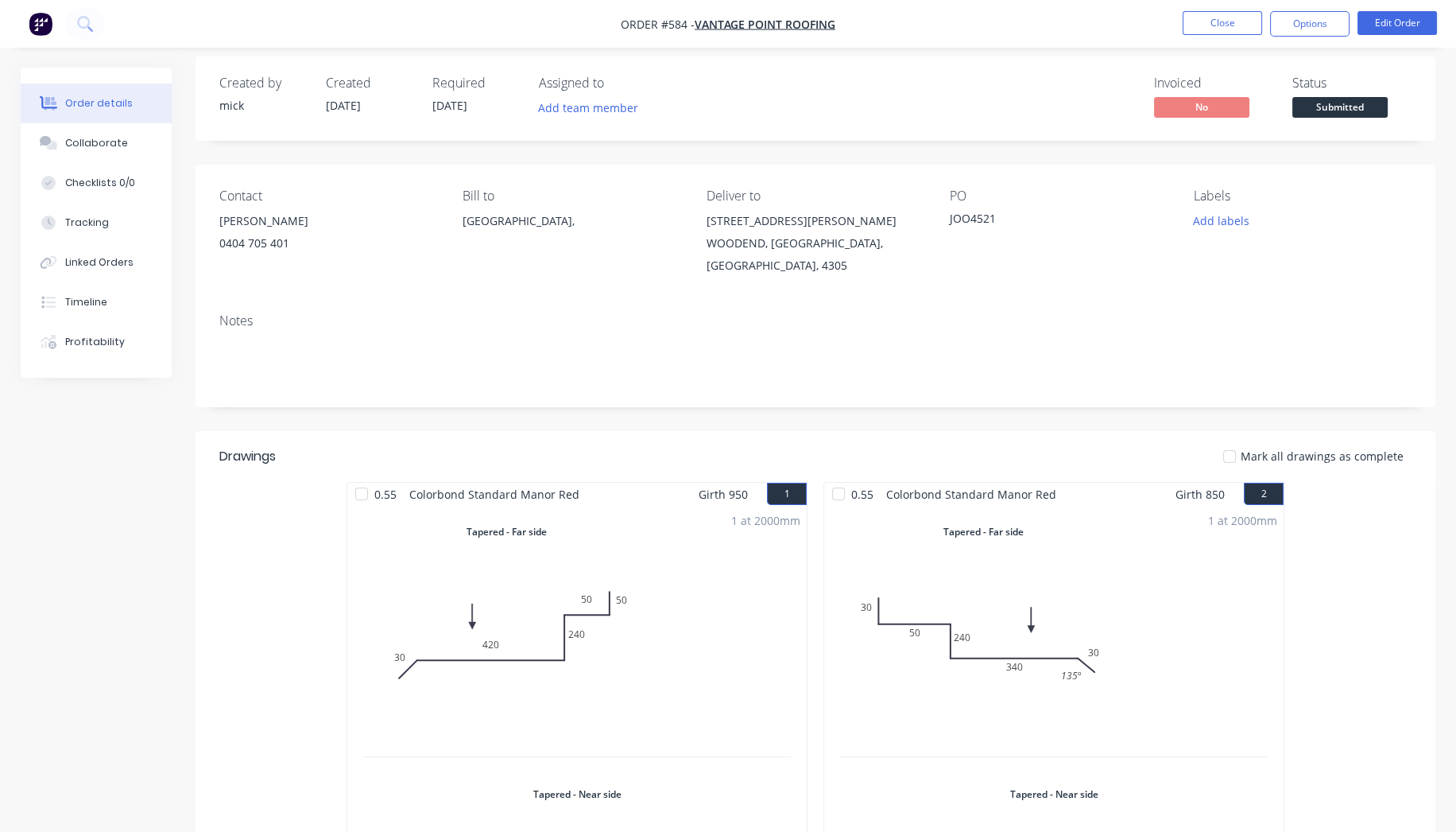
scroll to position [12, 0]
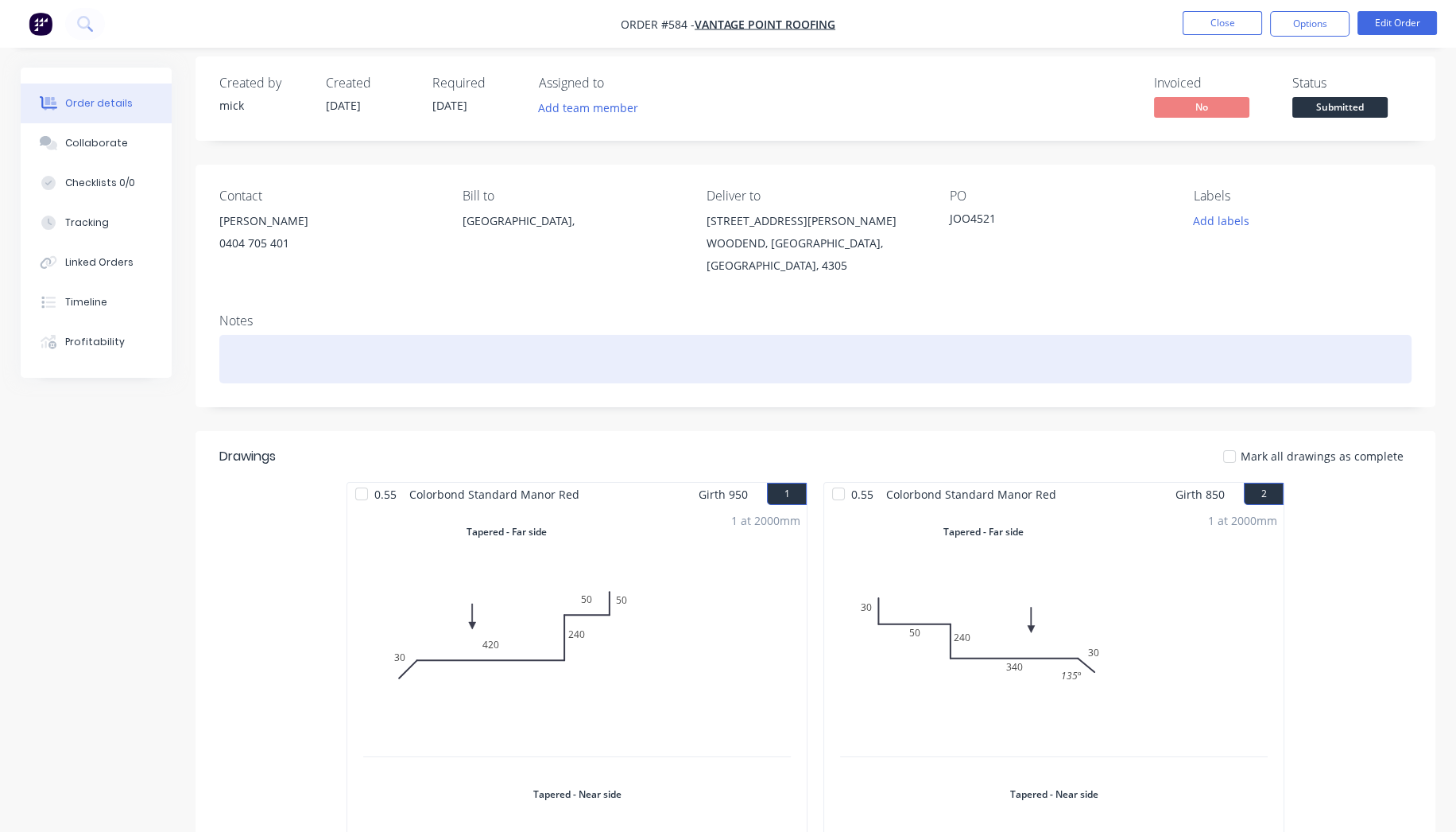
click at [1010, 353] on div at bounding box center [816, 359] width 1193 height 49
